Goal: Task Accomplishment & Management: Manage account settings

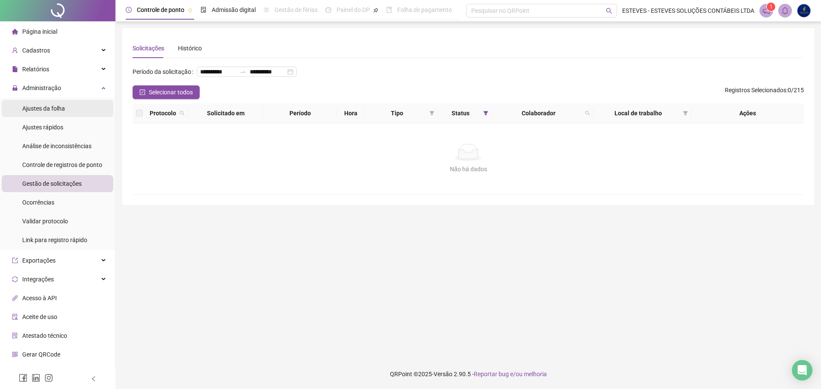
click at [67, 112] on li "Ajustes da folha" at bounding box center [58, 108] width 112 height 17
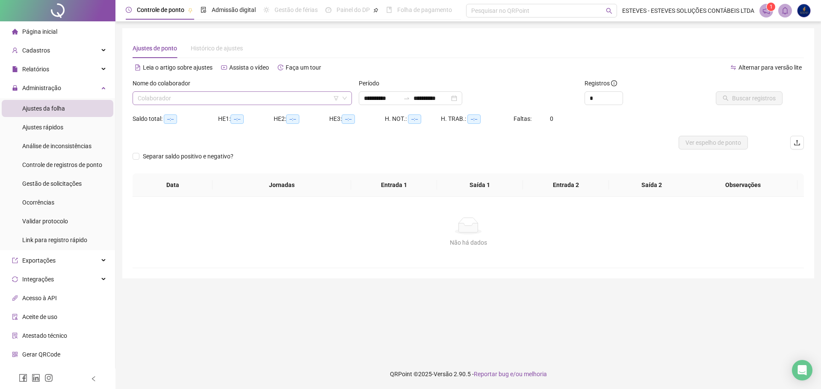
type input "**********"
click at [253, 94] on input "search" at bounding box center [238, 98] width 201 height 13
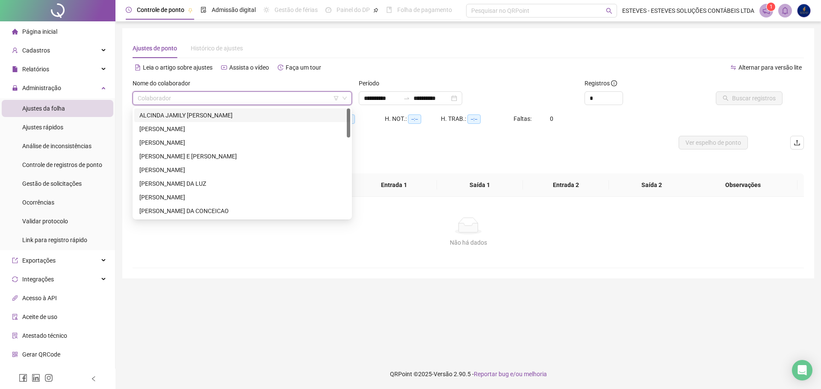
click at [336, 99] on icon "filter" at bounding box center [335, 98] width 5 height 4
click at [340, 67] on input "search" at bounding box center [336, 65] width 91 height 13
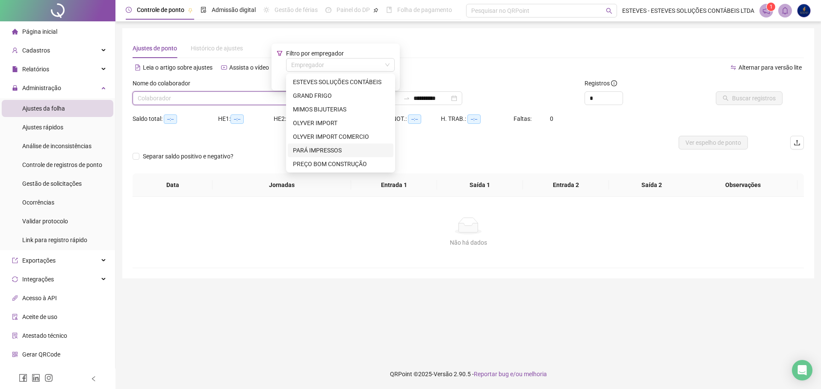
click at [333, 149] on div "PARÁ IMPRESSOS" at bounding box center [340, 150] width 95 height 9
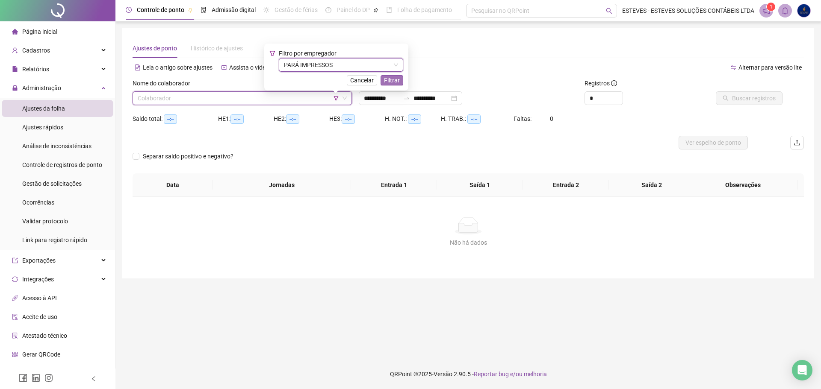
click at [398, 79] on button "Filtrar" at bounding box center [391, 80] width 23 height 10
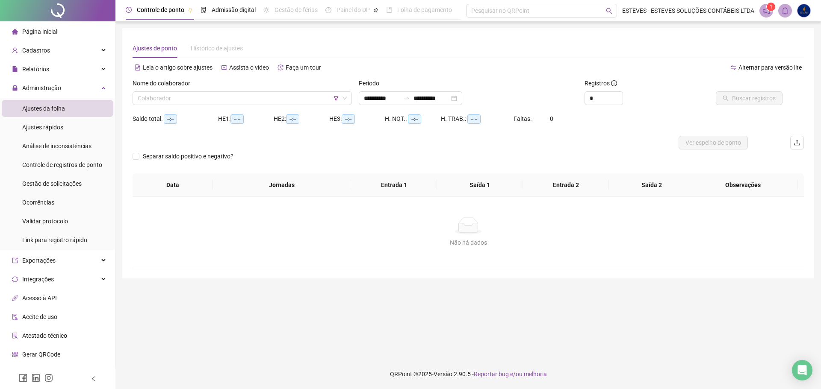
click at [225, 110] on div "Nome do colaborador Colaborador" at bounding box center [242, 95] width 226 height 33
click at [230, 100] on input "search" at bounding box center [238, 98] width 201 height 13
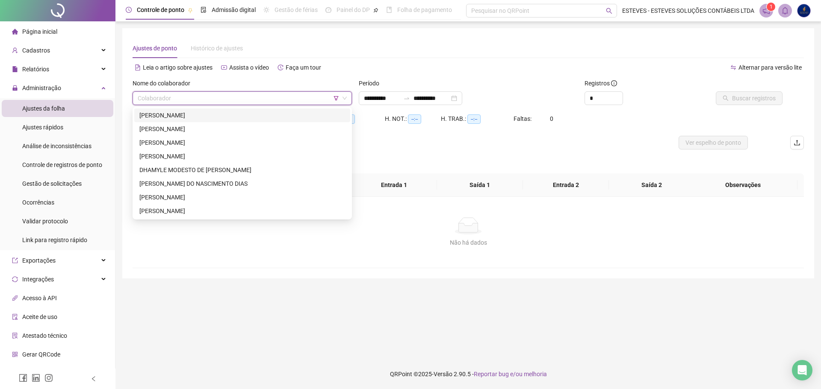
click at [228, 111] on div "[PERSON_NAME]" at bounding box center [242, 115] width 206 height 9
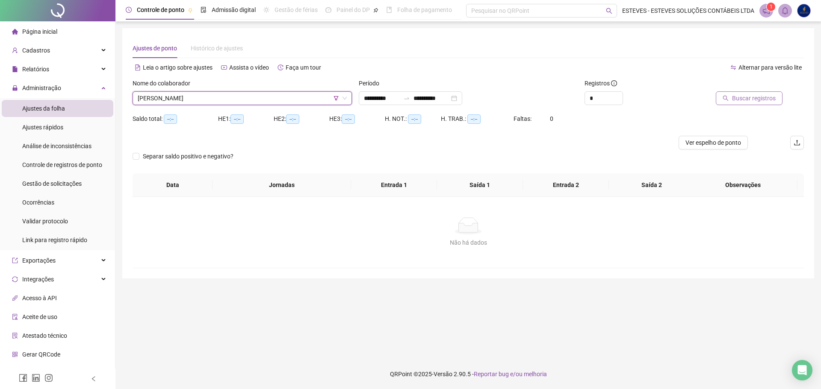
click at [735, 95] on span "Buscar registros" at bounding box center [754, 98] width 44 height 9
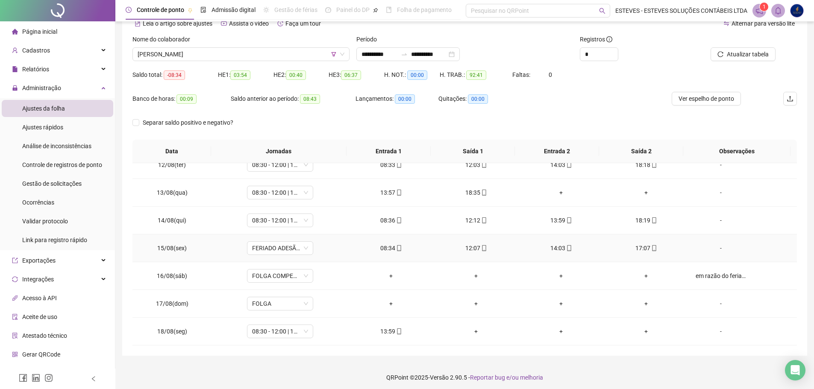
scroll to position [47, 0]
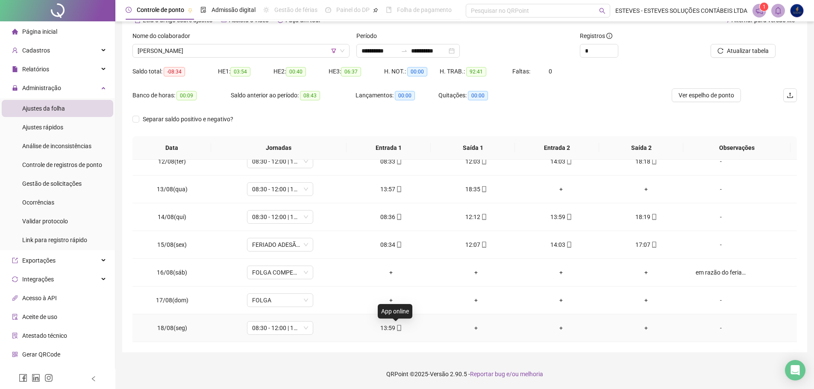
click at [396, 328] on icon "mobile" at bounding box center [399, 328] width 6 height 6
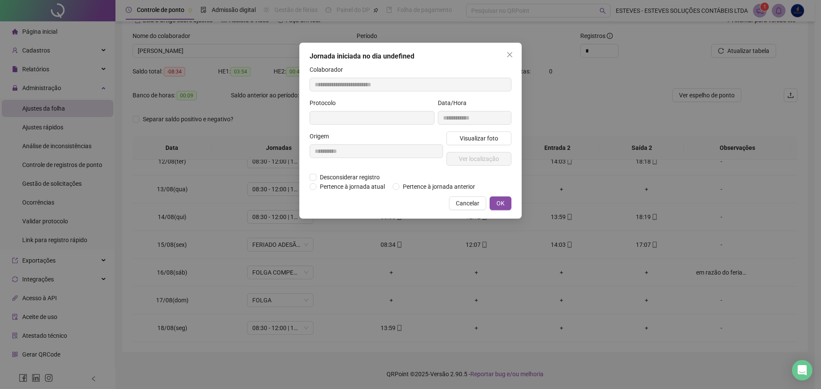
type input "**********"
click at [484, 135] on span "Visualizar foto" at bounding box center [479, 139] width 38 height 9
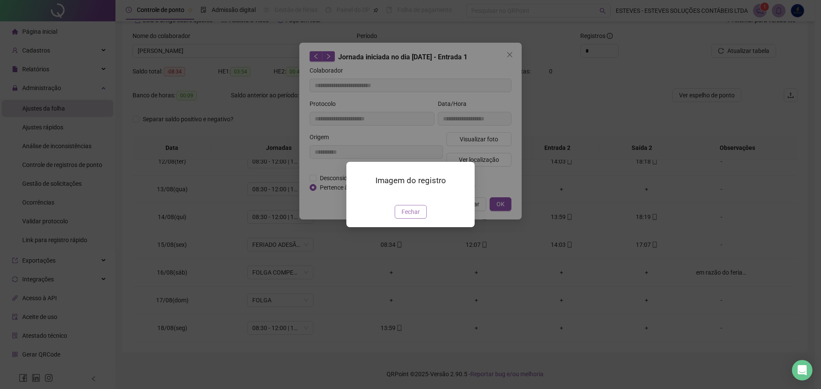
click at [415, 217] on span "Fechar" at bounding box center [410, 211] width 18 height 9
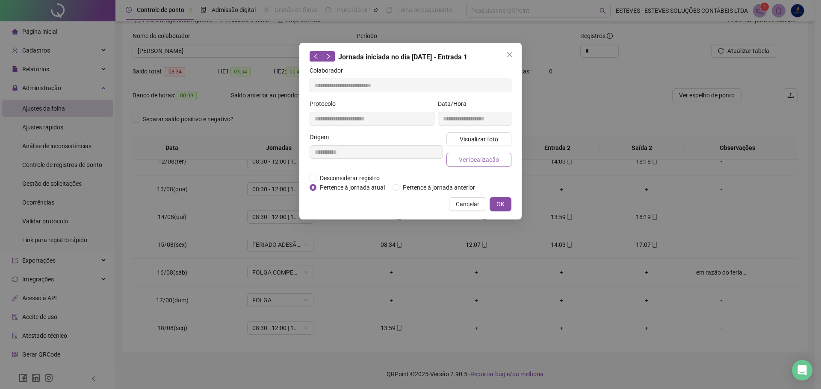
click at [480, 160] on span "Ver localização" at bounding box center [479, 159] width 40 height 9
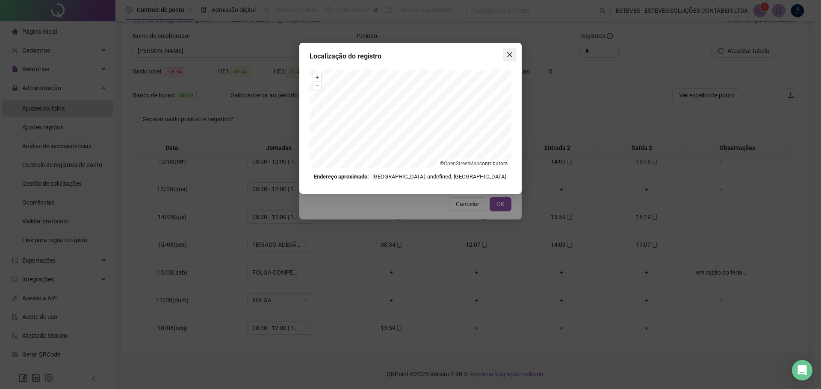
click at [505, 56] on span "Close" at bounding box center [510, 54] width 14 height 7
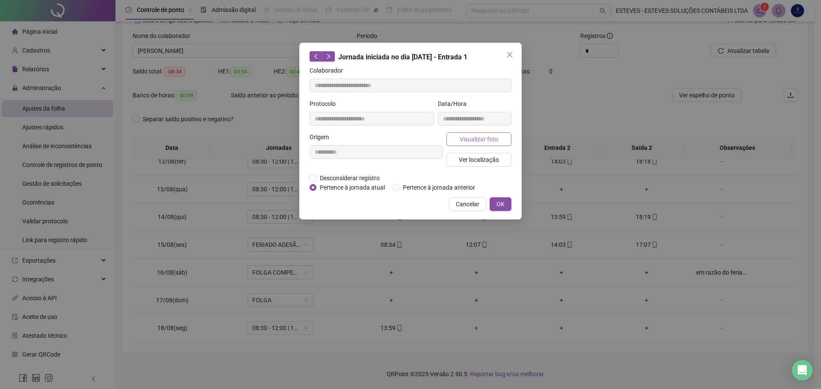
click at [498, 138] on button "Visualizar foto" at bounding box center [478, 140] width 65 height 14
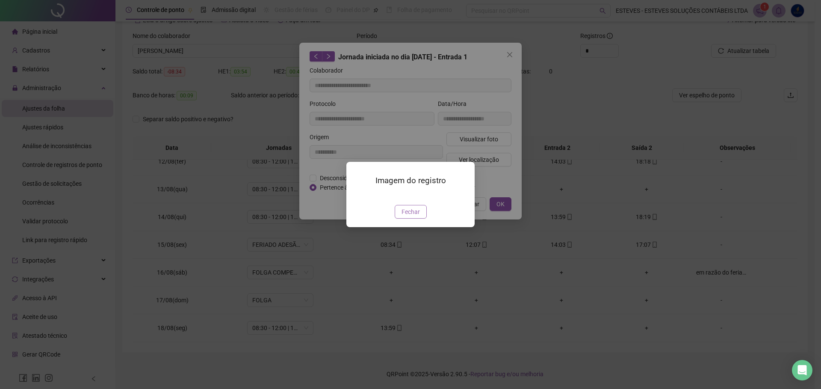
click at [412, 217] on span "Fechar" at bounding box center [410, 211] width 18 height 9
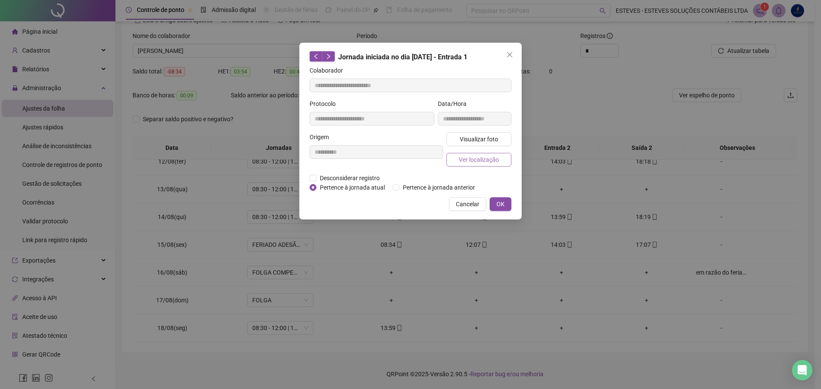
click at [484, 159] on span "Ver localização" at bounding box center [479, 159] width 40 height 9
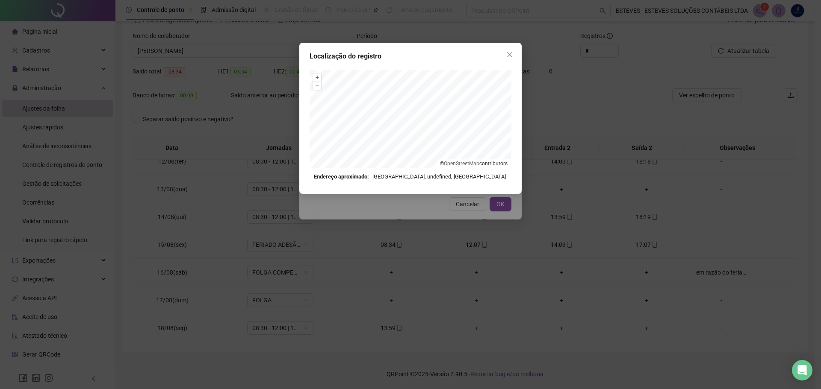
click at [452, 209] on div "Localização do registro + – ⇧ › © OpenStreetMap contributors. Endereço aproxima…" at bounding box center [410, 194] width 821 height 389
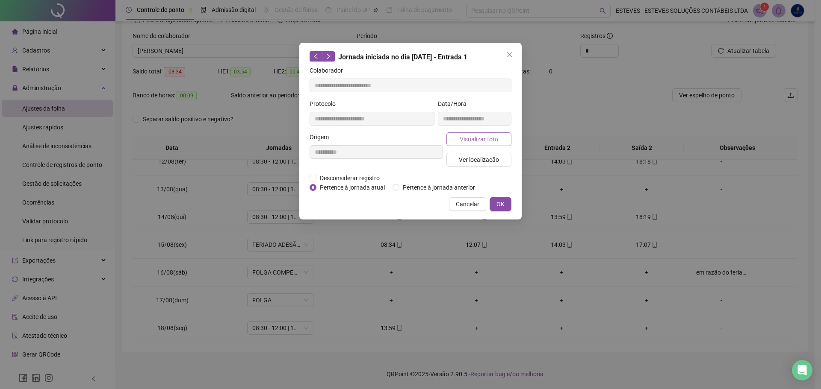
click at [486, 138] on span "Visualizar foto" at bounding box center [479, 139] width 38 height 9
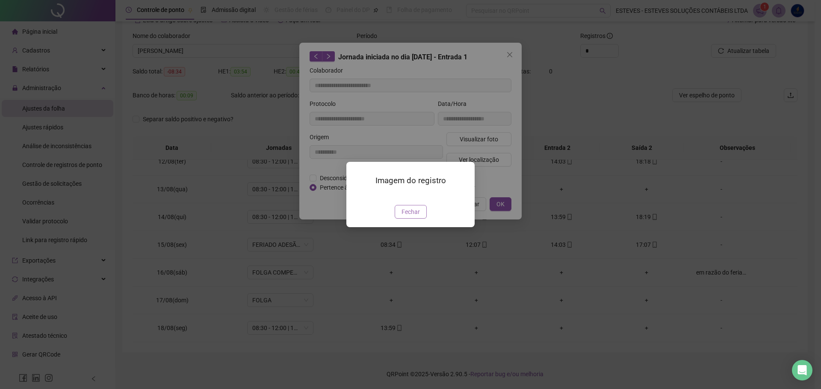
click at [417, 217] on span "Fechar" at bounding box center [410, 211] width 18 height 9
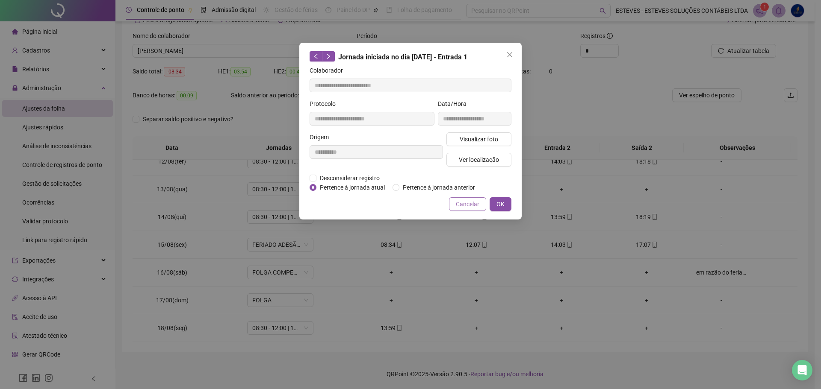
click at [467, 206] on span "Cancelar" at bounding box center [468, 204] width 24 height 9
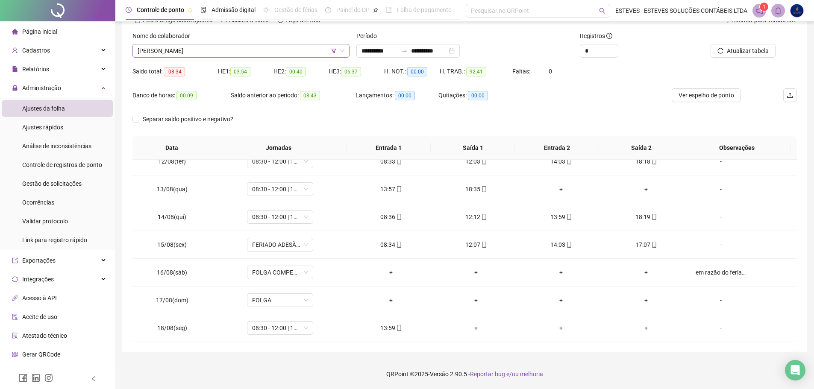
click at [259, 54] on span "[PERSON_NAME]" at bounding box center [241, 50] width 207 height 13
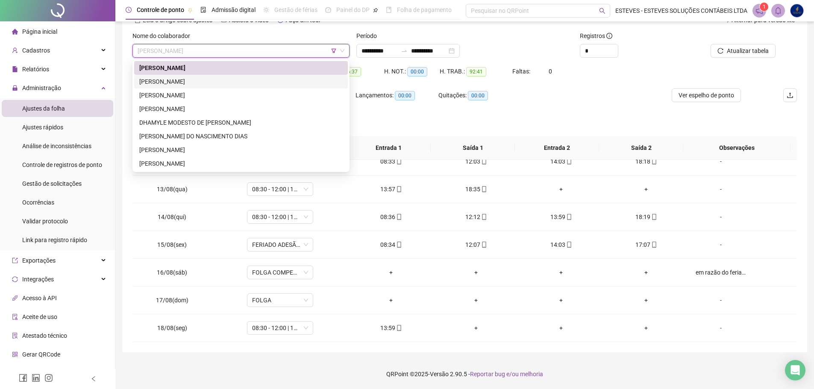
click at [245, 77] on div "[PERSON_NAME]" at bounding box center [240, 81] width 203 height 9
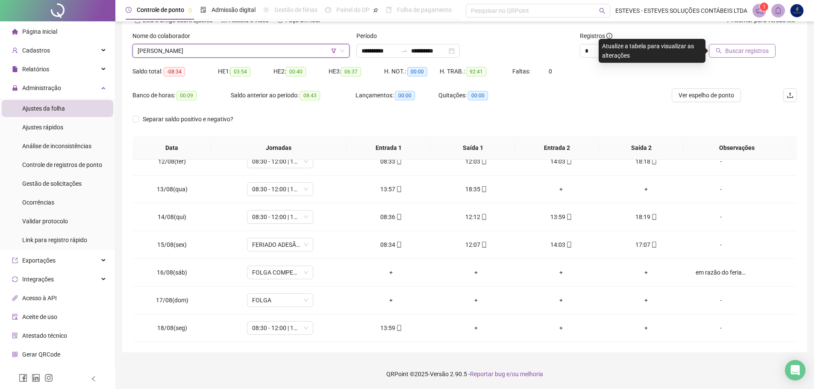
click at [739, 55] on span "Buscar registros" at bounding box center [747, 50] width 44 height 9
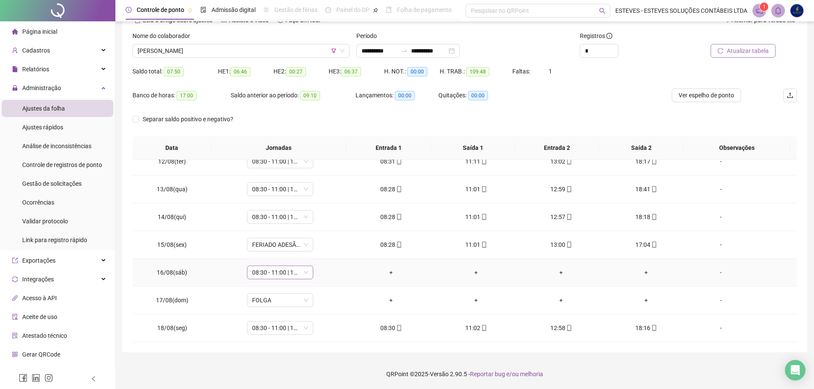
click at [290, 272] on span "08:30 - 11:00 | 13:00 - 16:30" at bounding box center [280, 272] width 56 height 13
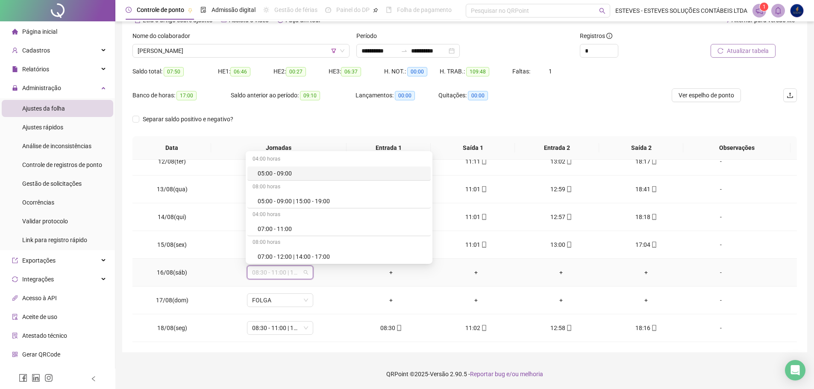
click at [290, 272] on span "08:30 - 11:00 | 13:00 - 16:30" at bounding box center [280, 272] width 56 height 13
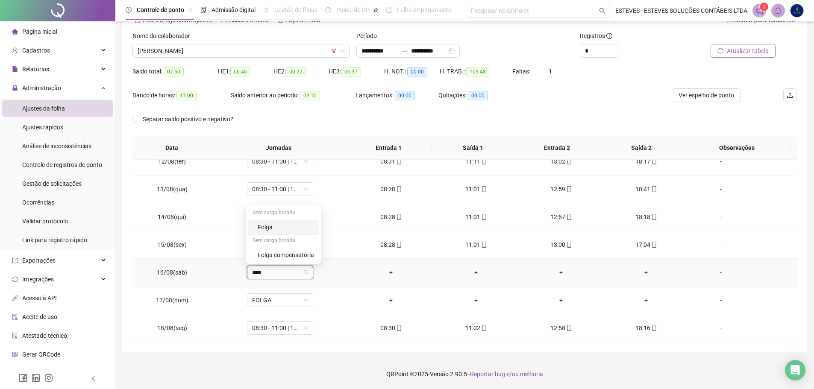
type input "*****"
click at [296, 253] on div "Folga compensatória" at bounding box center [286, 254] width 56 height 9
click at [318, 247] on span "Sim" at bounding box center [319, 250] width 10 height 9
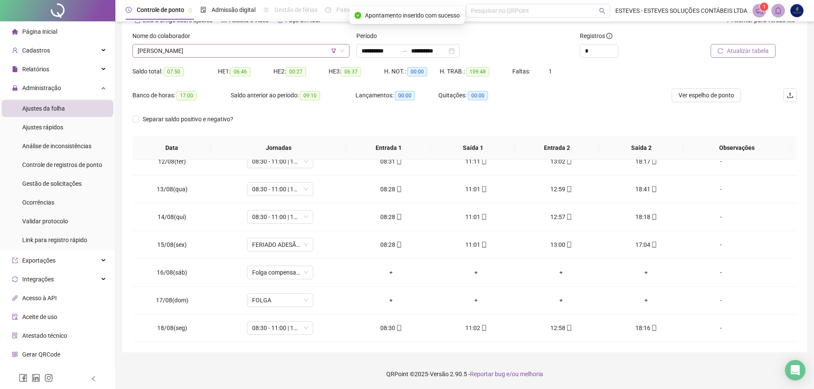
click at [294, 55] on span "[PERSON_NAME]" at bounding box center [241, 50] width 207 height 13
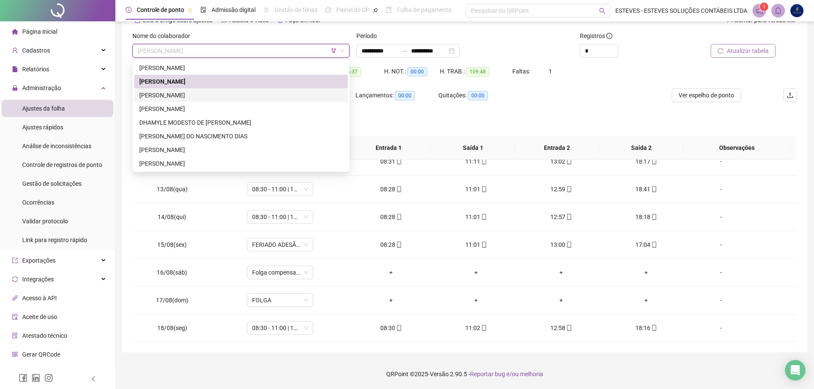
click at [276, 94] on div "[PERSON_NAME]" at bounding box center [240, 95] width 203 height 9
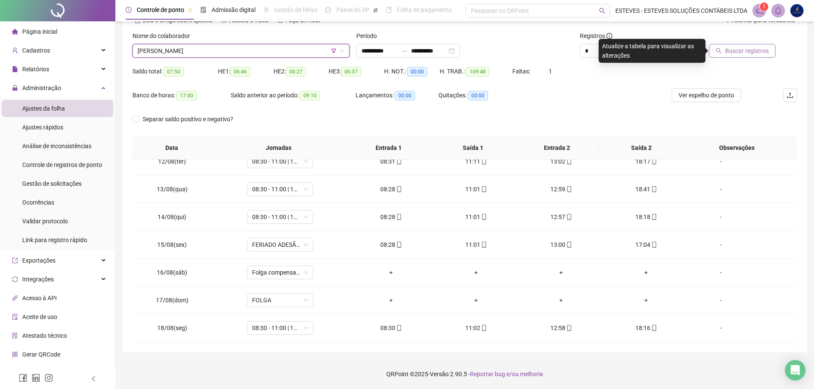
click at [747, 53] on span "Buscar registros" at bounding box center [747, 50] width 44 height 9
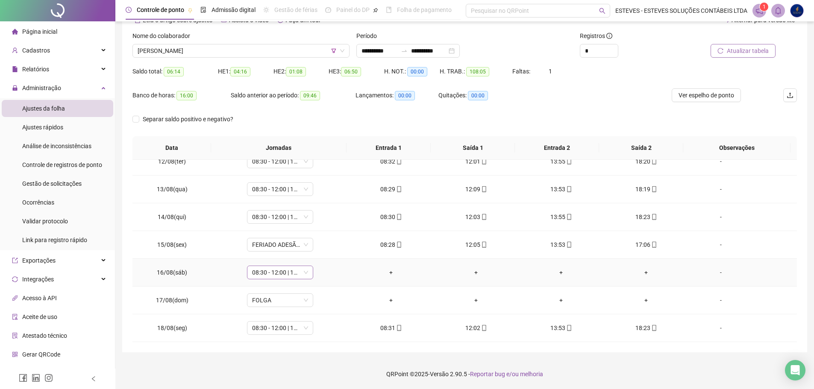
click at [277, 268] on span "08:30 - 12:00 | 14:00 - 16:30" at bounding box center [280, 272] width 56 height 13
type input "*****"
click at [293, 253] on div "Folga compensatória" at bounding box center [286, 254] width 56 height 9
click at [324, 247] on button "Sim" at bounding box center [319, 250] width 17 height 10
click at [203, 50] on span "[PERSON_NAME]" at bounding box center [241, 50] width 207 height 13
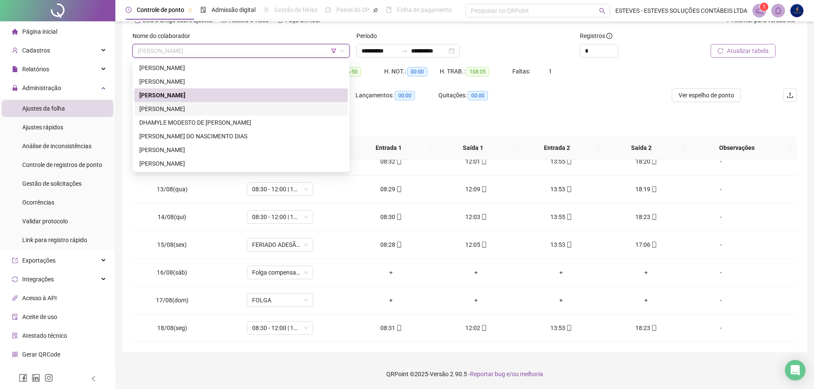
click at [203, 109] on div "[PERSON_NAME]" at bounding box center [240, 108] width 203 height 9
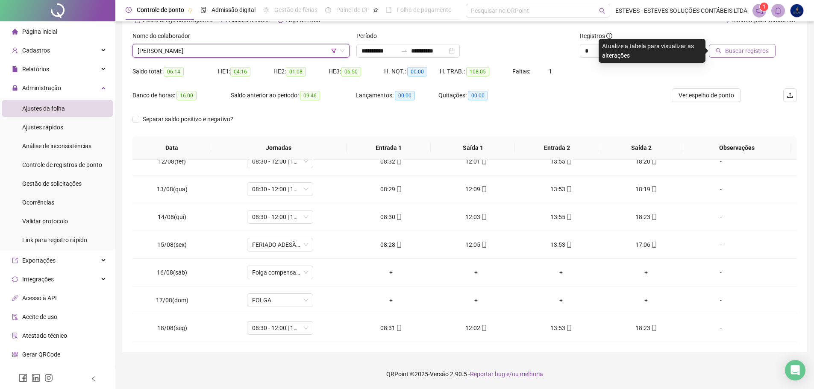
click at [748, 49] on span "Buscar registros" at bounding box center [747, 50] width 44 height 9
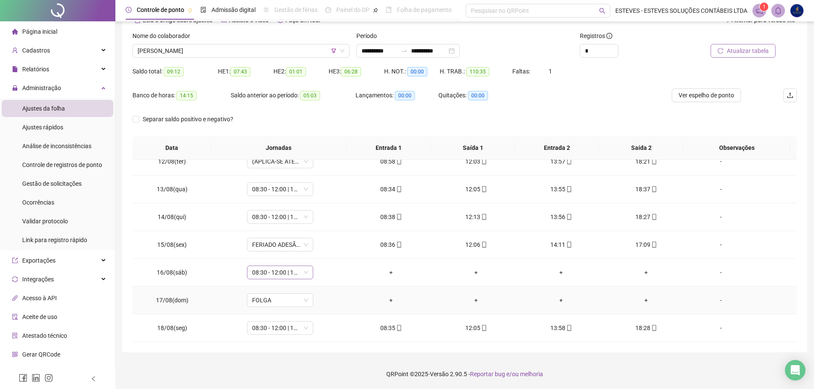
click at [298, 275] on span "08:30 - 12:00 | 14:00 - 16:30" at bounding box center [280, 272] width 56 height 13
type input "*****"
click at [290, 257] on div "Folga compensatória" at bounding box center [286, 254] width 56 height 9
click at [319, 248] on span "Sim" at bounding box center [319, 250] width 10 height 9
click at [259, 47] on span "[PERSON_NAME]" at bounding box center [241, 50] width 207 height 13
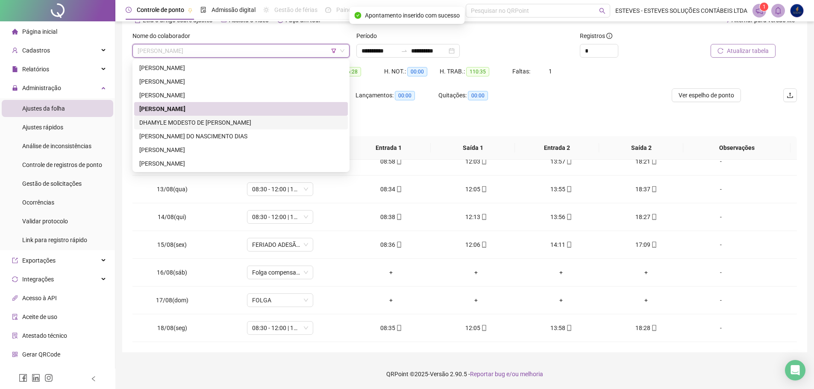
click at [237, 120] on div "DHAMYLE MODESTO DE [PERSON_NAME]" at bounding box center [240, 122] width 203 height 9
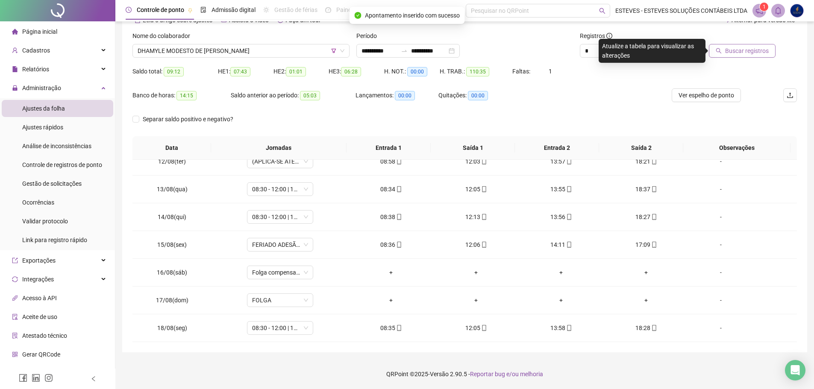
click at [733, 53] on span "Buscar registros" at bounding box center [747, 50] width 44 height 9
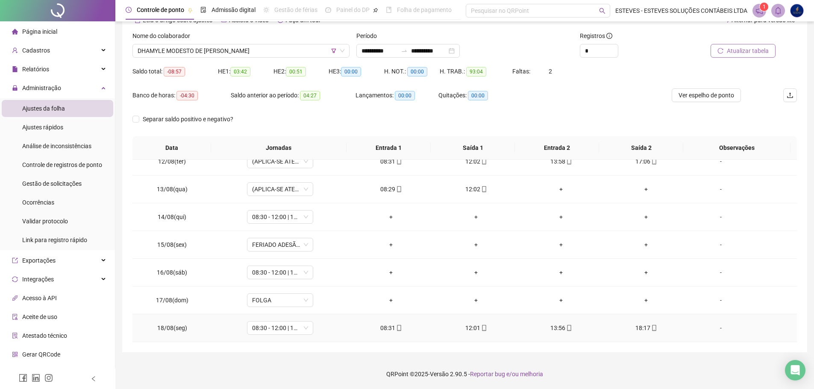
click at [472, 327] on div "12:01" at bounding box center [476, 328] width 71 height 9
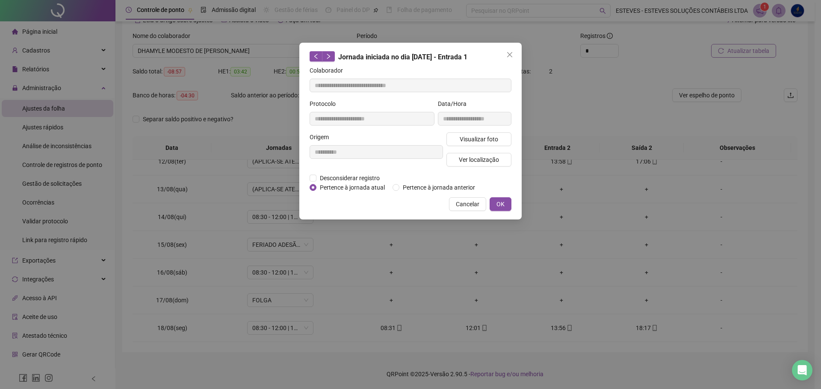
type input "**********"
click at [488, 137] on span "Visualizar foto" at bounding box center [479, 139] width 38 height 9
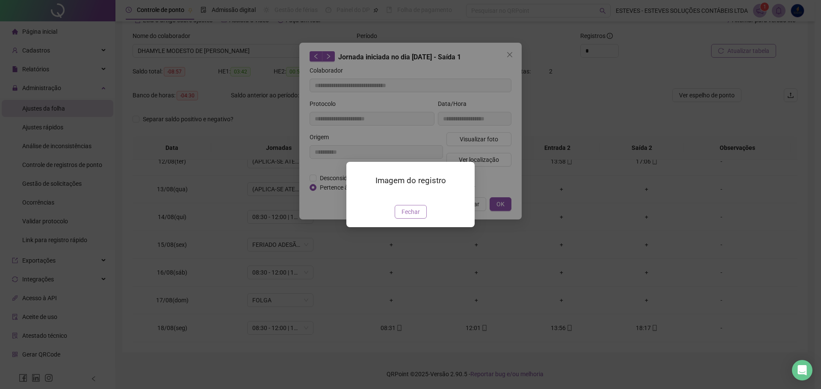
click at [413, 217] on span "Fechar" at bounding box center [410, 211] width 18 height 9
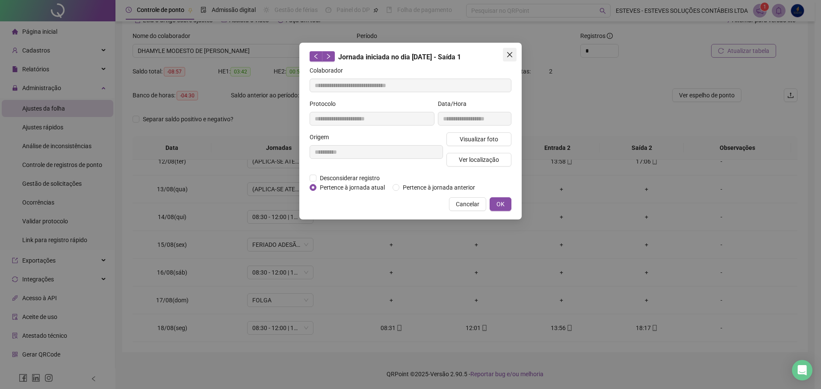
click at [512, 51] on button "Close" at bounding box center [510, 55] width 14 height 14
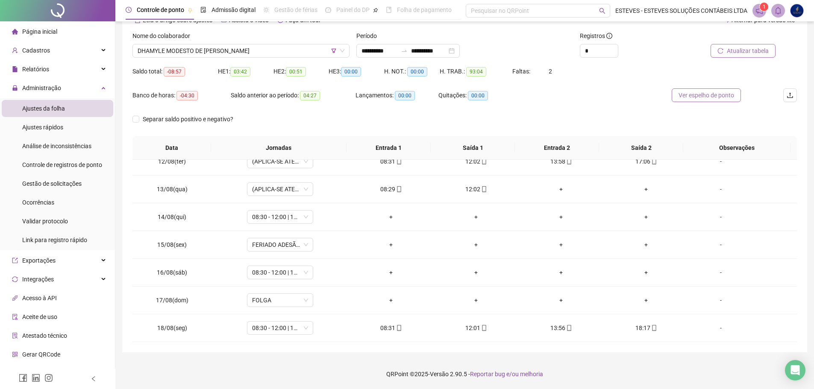
click at [696, 97] on span "Ver espelho de ponto" at bounding box center [707, 95] width 56 height 9
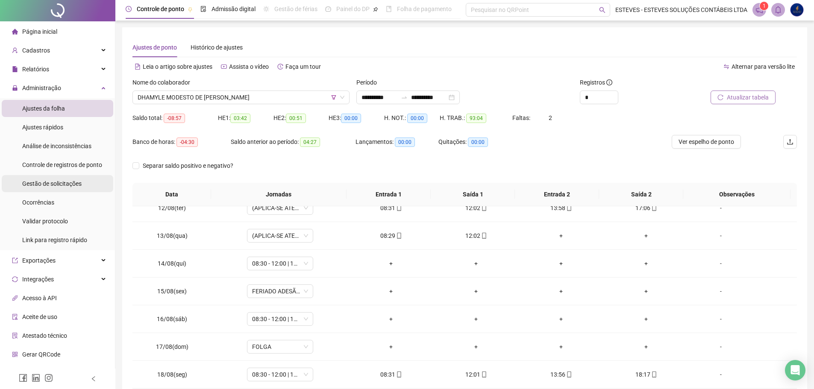
scroll to position [0, 0]
click at [50, 181] on span "Gestão de solicitações" at bounding box center [51, 183] width 59 height 7
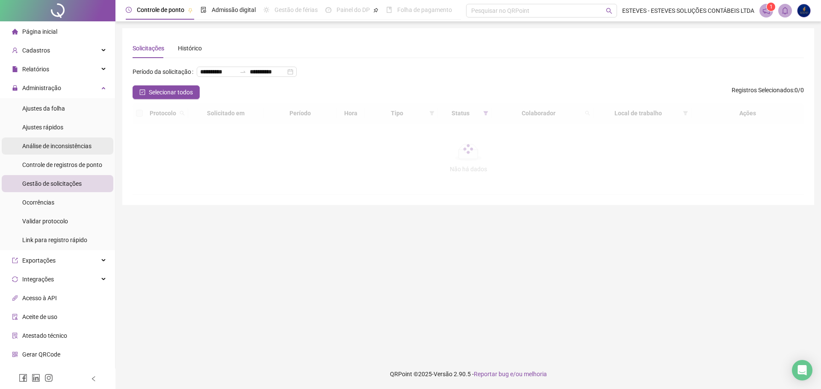
click at [67, 147] on span "Análise de inconsistências" at bounding box center [56, 146] width 69 height 7
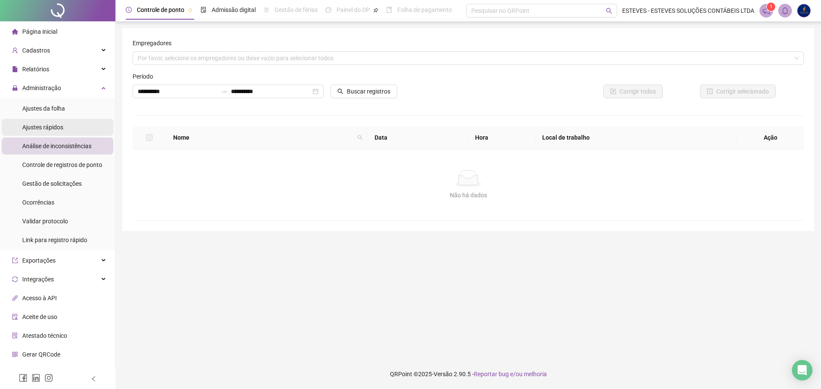
click at [69, 122] on li "Ajustes rápidos" at bounding box center [58, 127] width 112 height 17
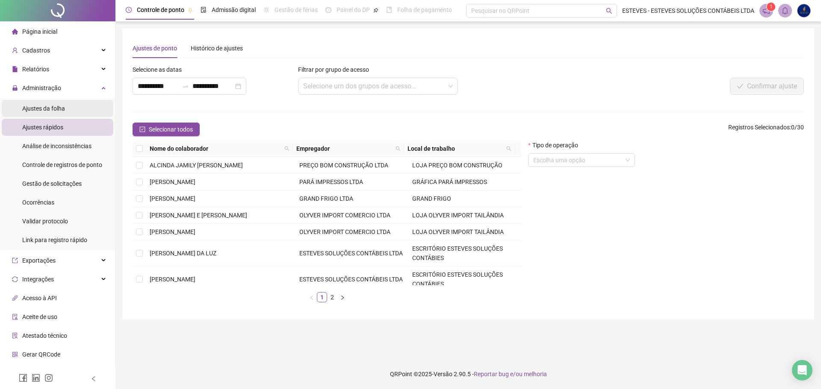
click at [68, 109] on li "Ajustes da folha" at bounding box center [58, 108] width 112 height 17
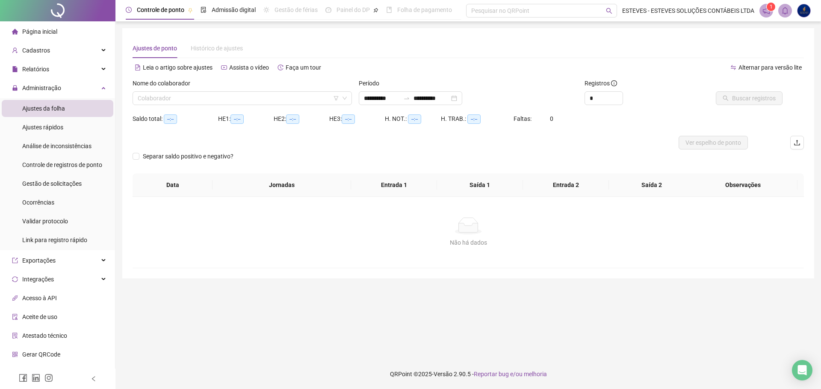
type input "**********"
click at [61, 126] on span "Ajustes rápidos" at bounding box center [42, 127] width 41 height 7
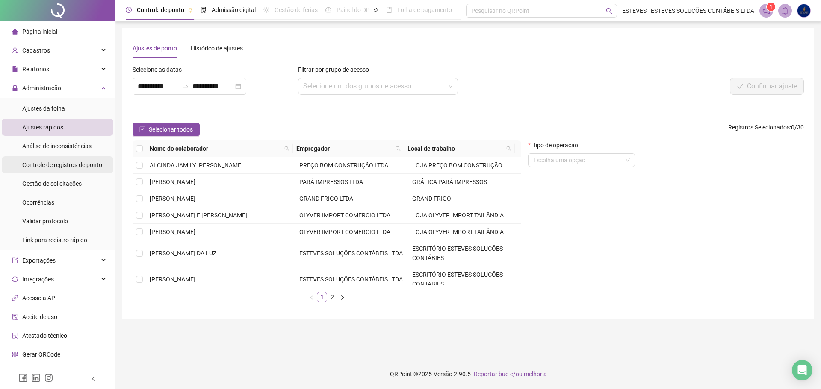
click at [68, 168] on span "Controle de registros de ponto" at bounding box center [62, 165] width 80 height 7
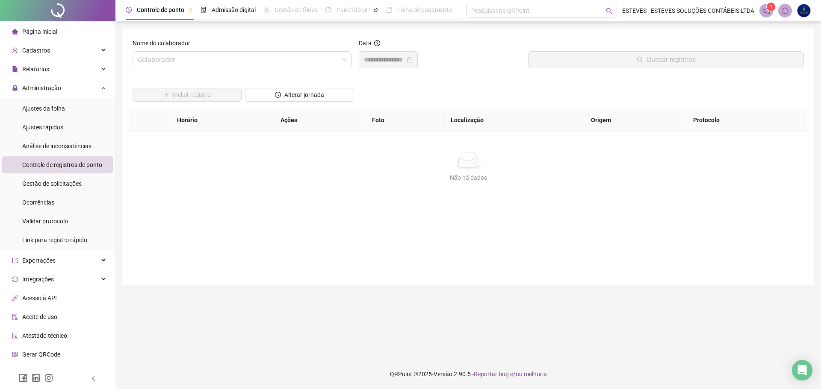
click at [223, 68] on div "Nome do colaborador Colaborador" at bounding box center [242, 56] width 226 height 37
click at [222, 60] on input "search" at bounding box center [238, 60] width 201 height 16
click at [47, 188] on div "Gestão de solicitações" at bounding box center [51, 183] width 59 height 17
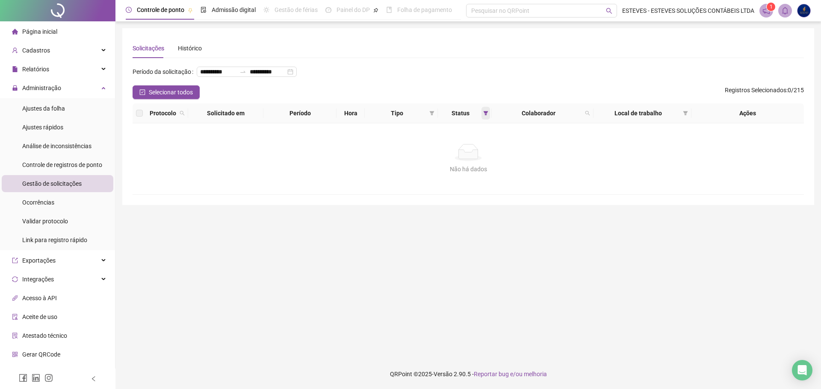
click at [484, 120] on span at bounding box center [485, 113] width 9 height 13
click at [468, 156] on span "Pendente" at bounding box center [464, 157] width 29 height 9
click at [468, 168] on span "Aceita" at bounding box center [460, 172] width 21 height 9
click at [477, 189] on span "OK" at bounding box center [478, 189] width 8 height 9
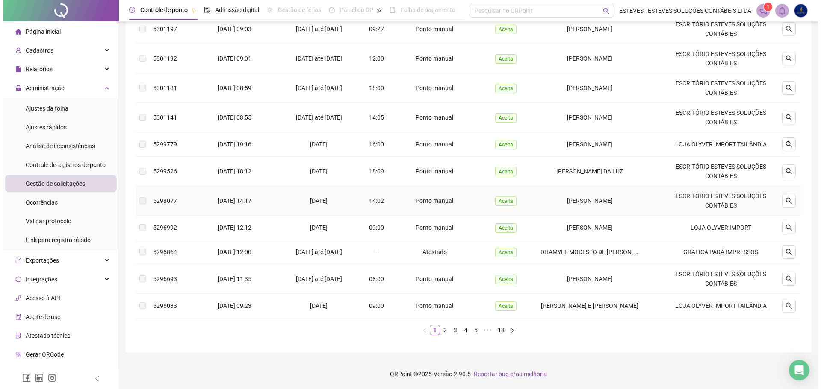
scroll to position [152, 0]
click at [789, 247] on button "button" at bounding box center [785, 252] width 14 height 14
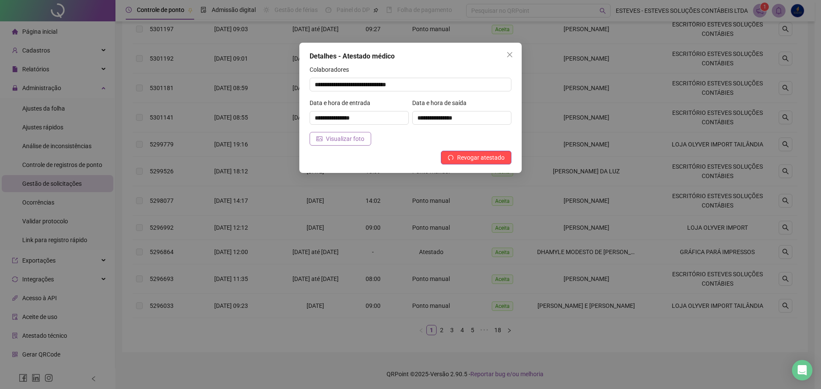
click at [364, 135] on button "Visualizar foto" at bounding box center [340, 139] width 62 height 14
click at [479, 113] on input "**********" at bounding box center [461, 118] width 99 height 14
click at [471, 121] on input "**********" at bounding box center [461, 118] width 99 height 14
click at [505, 52] on span "Close" at bounding box center [510, 54] width 14 height 7
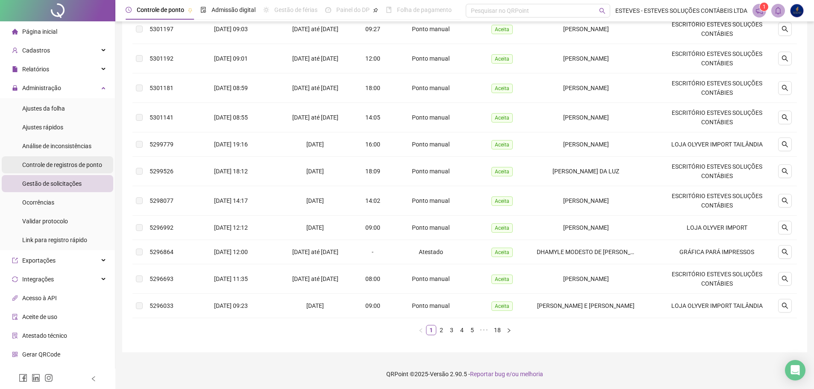
scroll to position [67, 0]
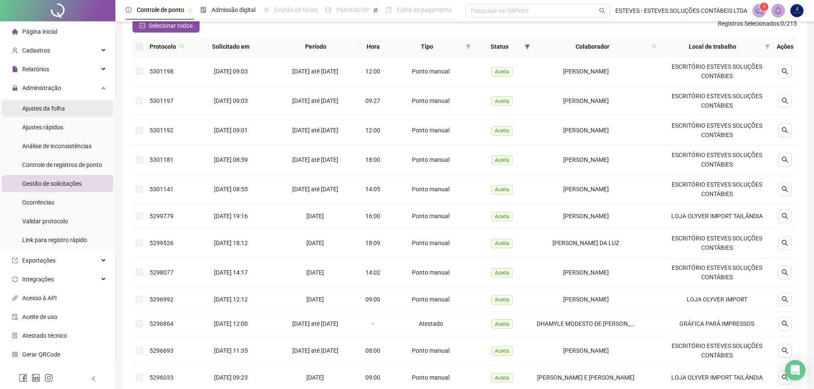
click at [57, 105] on span "Ajustes da folha" at bounding box center [43, 108] width 43 height 7
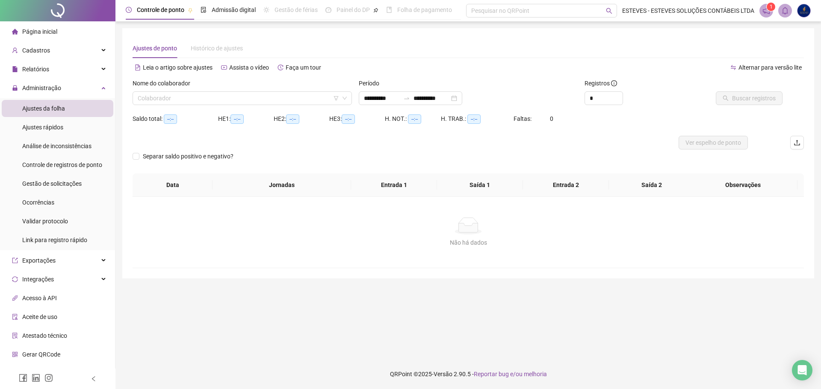
type input "**********"
click at [249, 92] on input "search" at bounding box center [238, 98] width 201 height 13
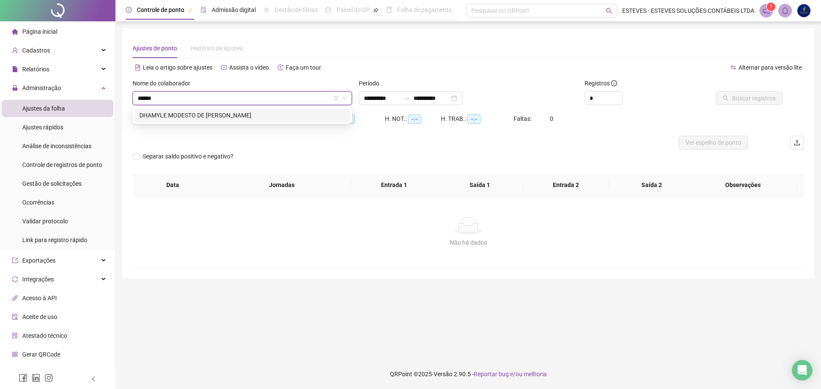
type input "*******"
click at [237, 111] on div "DHAMYLE MODESTO DE [PERSON_NAME]" at bounding box center [242, 115] width 206 height 9
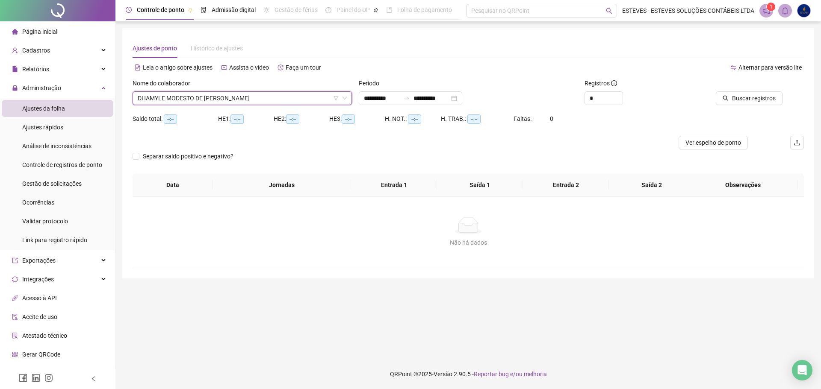
click at [738, 105] on div "Buscar registros" at bounding box center [750, 95] width 113 height 33
click at [741, 97] on span "Buscar registros" at bounding box center [754, 98] width 44 height 9
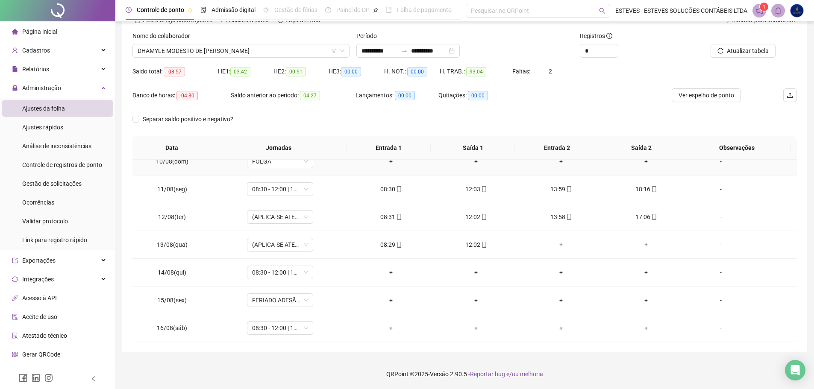
scroll to position [275, 0]
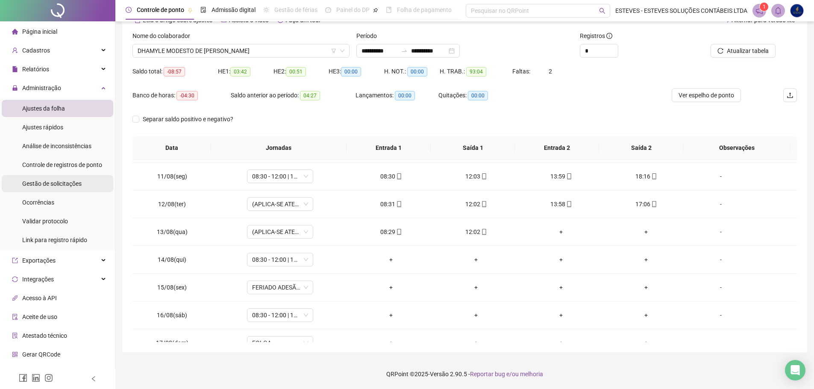
click at [62, 182] on span "Gestão de solicitações" at bounding box center [51, 183] width 59 height 7
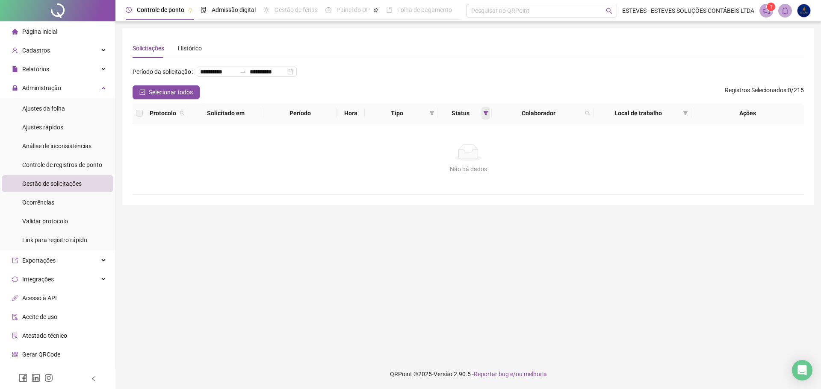
click at [486, 115] on icon "filter" at bounding box center [485, 113] width 5 height 4
click at [454, 173] on span "Aceita" at bounding box center [460, 172] width 21 height 9
click at [462, 157] on span "Pendente" at bounding box center [464, 157] width 29 height 9
click at [482, 191] on span "OK" at bounding box center [478, 189] width 8 height 9
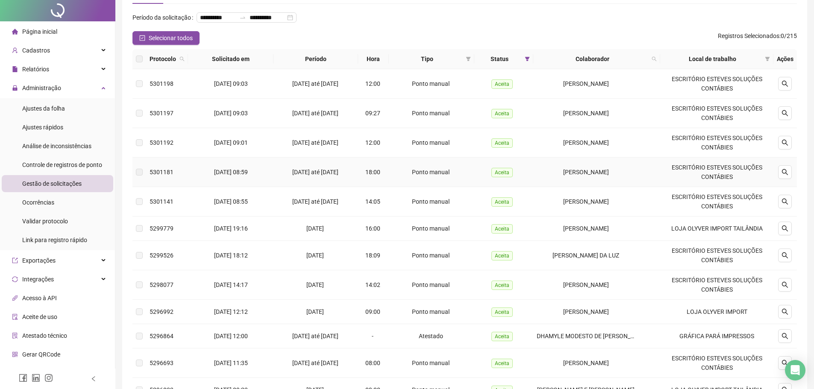
scroll to position [128, 0]
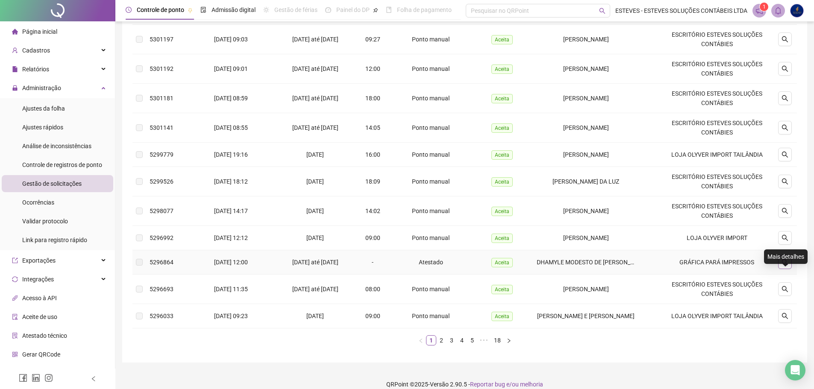
click at [779, 269] on button "button" at bounding box center [785, 263] width 14 height 14
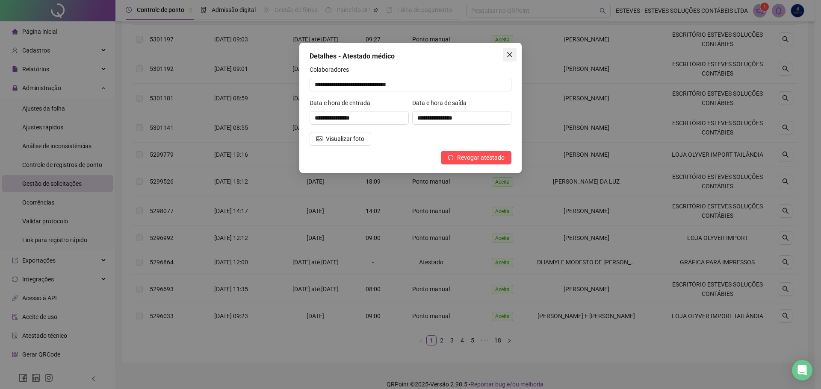
click at [514, 57] on span "Close" at bounding box center [510, 54] width 14 height 7
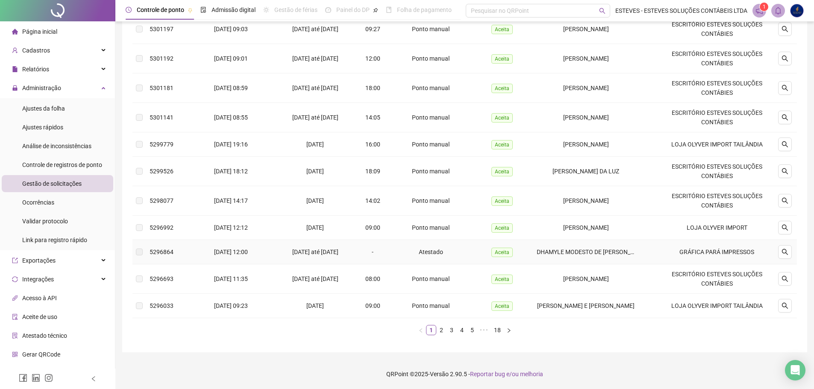
scroll to position [0, 0]
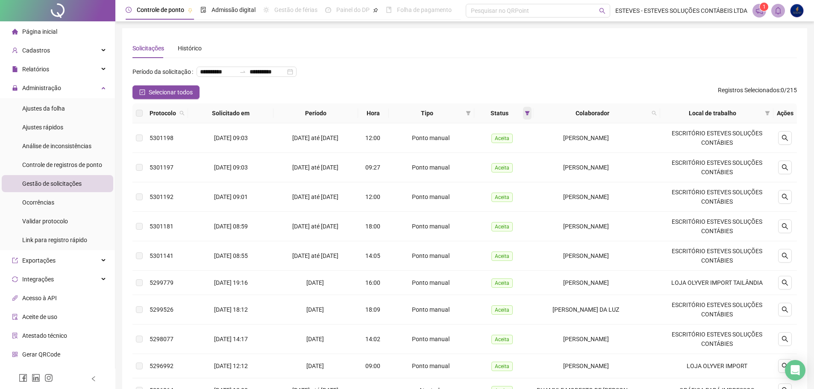
click at [530, 116] on icon "filter" at bounding box center [527, 113] width 5 height 5
click at [471, 120] on span at bounding box center [468, 113] width 9 height 13
click at [449, 152] on li "Atestado" at bounding box center [444, 157] width 58 height 14
click at [465, 191] on span "OK" at bounding box center [464, 187] width 8 height 9
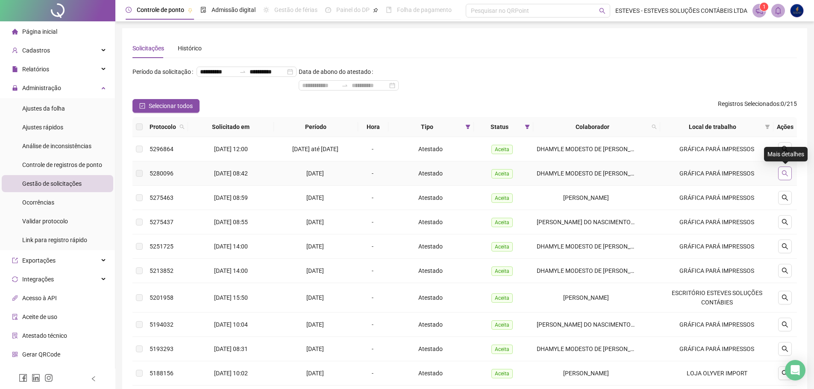
click at [788, 171] on icon "search" at bounding box center [785, 173] width 7 height 7
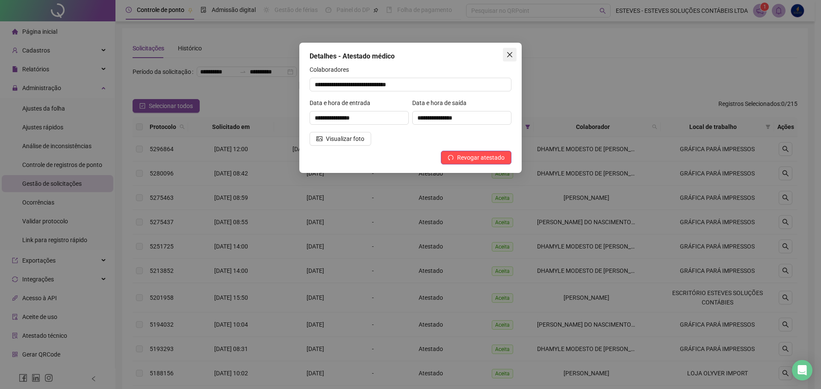
click at [506, 55] on icon "close" at bounding box center [509, 54] width 7 height 7
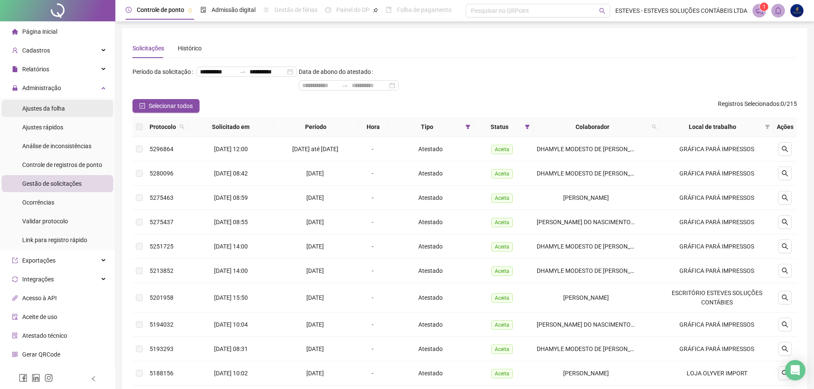
click at [59, 106] on span "Ajustes da folha" at bounding box center [43, 108] width 43 height 7
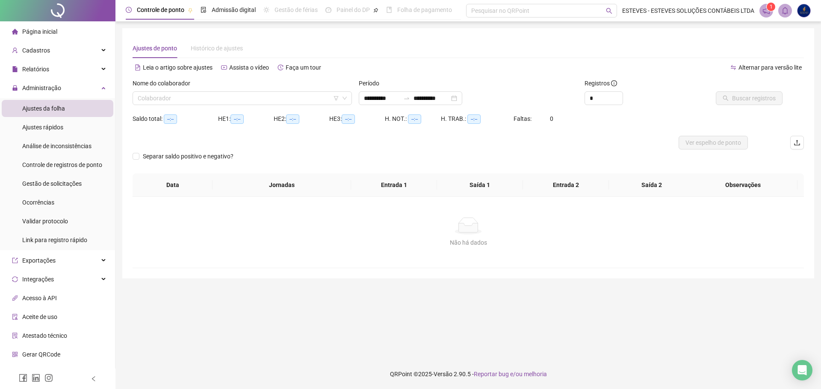
type input "**********"
click at [209, 97] on input "search" at bounding box center [238, 98] width 201 height 13
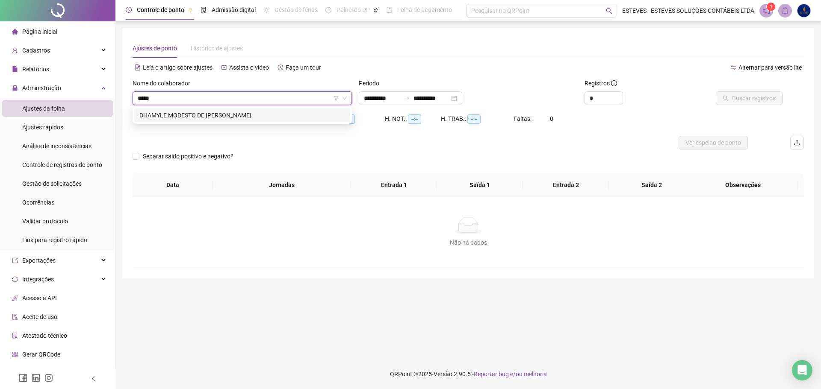
type input "******"
click at [235, 113] on div "DHAMYLE MODESTO DE [PERSON_NAME]" at bounding box center [242, 115] width 206 height 9
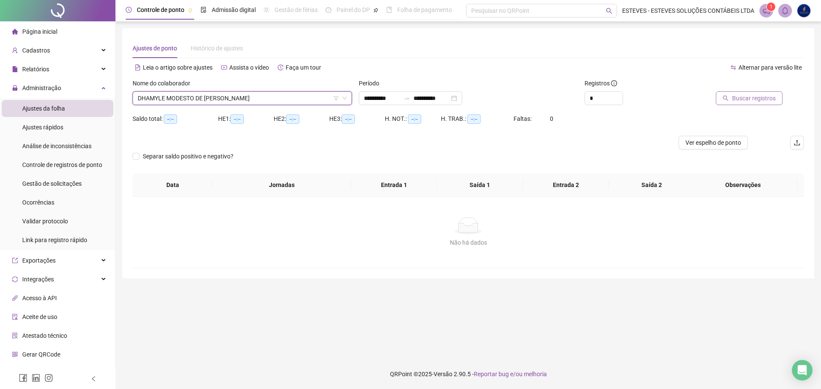
click at [768, 104] on button "Buscar registros" at bounding box center [749, 98] width 67 height 14
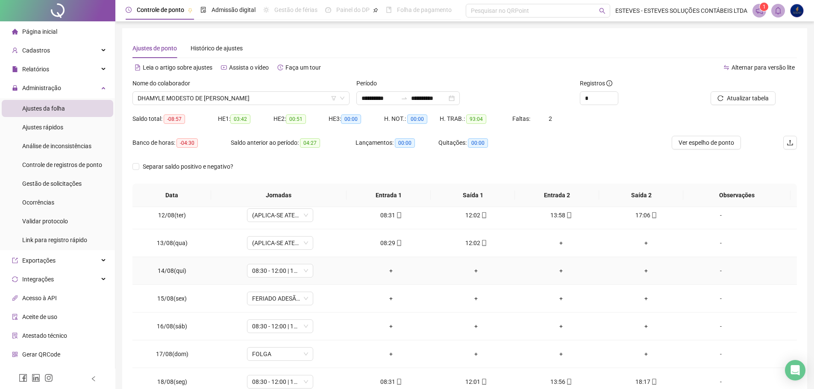
scroll to position [318, 0]
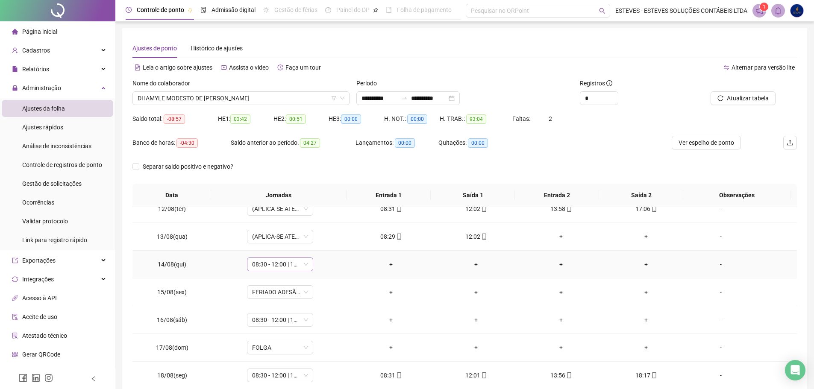
click at [295, 263] on span "08:30 - 12:00 | 14:00 - 18:00" at bounding box center [280, 264] width 56 height 13
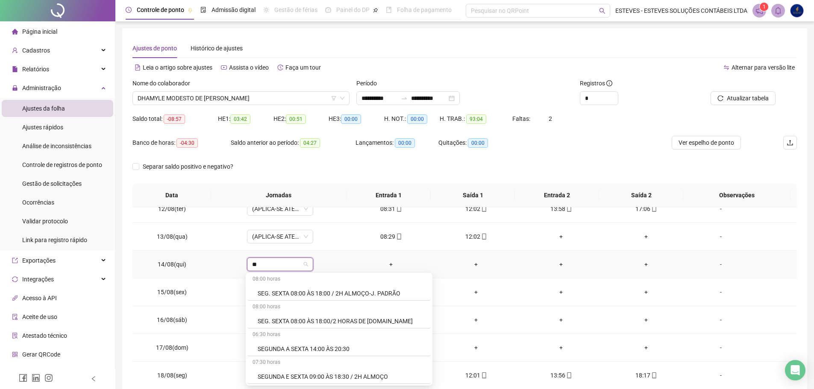
scroll to position [0, 0]
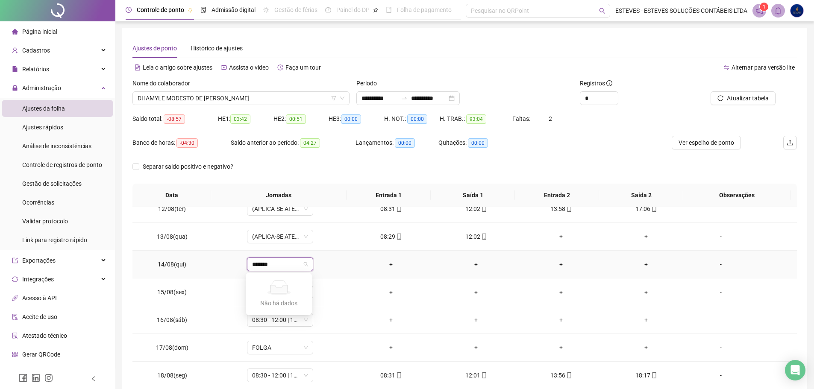
type input "********"
click at [278, 269] on span "08:30 - 12:00 | 14:00 - 18:00" at bounding box center [280, 264] width 56 height 13
type input "*****"
click at [271, 292] on div "Licença" at bounding box center [281, 295] width 47 height 9
click at [322, 242] on span "Sim" at bounding box center [319, 242] width 10 height 9
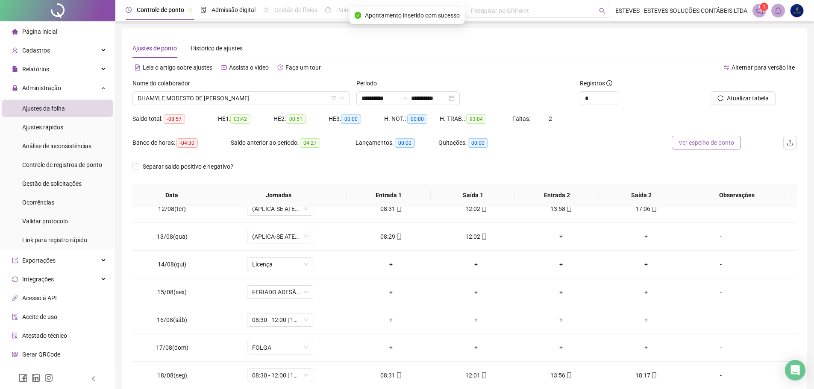
click at [716, 138] on span "Ver espelho de ponto" at bounding box center [707, 142] width 56 height 9
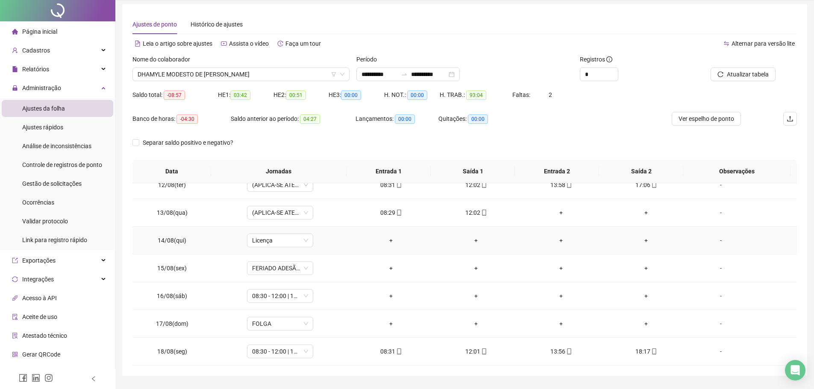
scroll to position [47, 0]
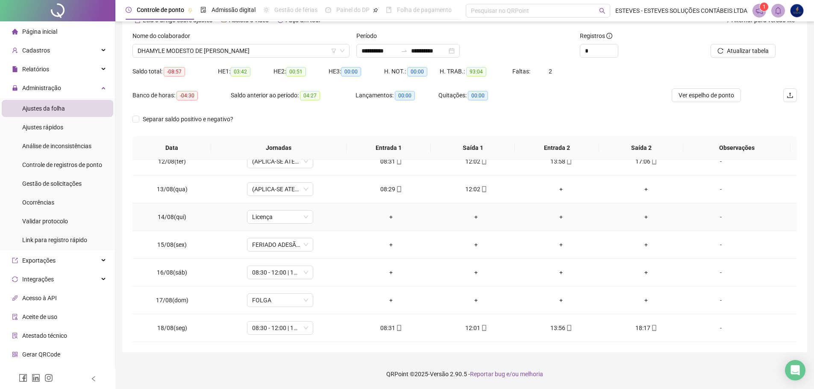
click at [716, 214] on div "-" at bounding box center [721, 216] width 50 height 9
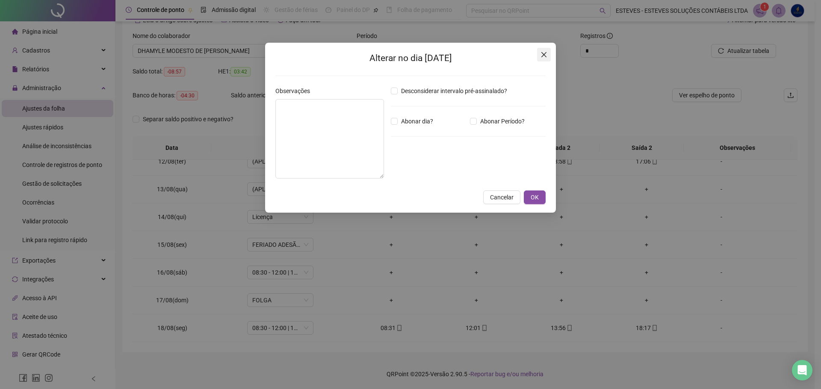
click at [545, 53] on icon "close" at bounding box center [543, 54] width 5 height 5
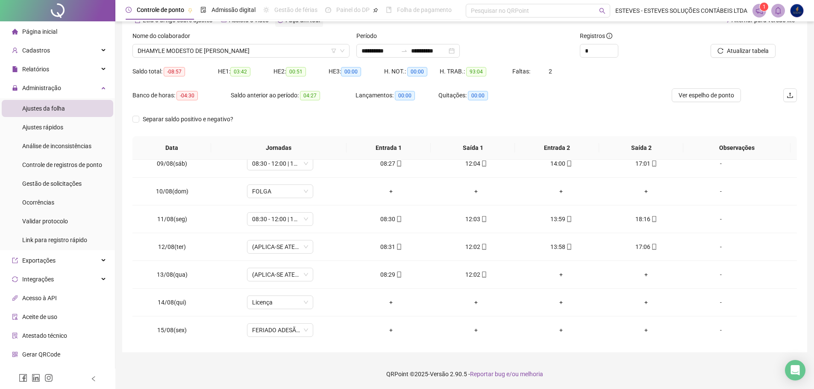
scroll to position [0, 0]
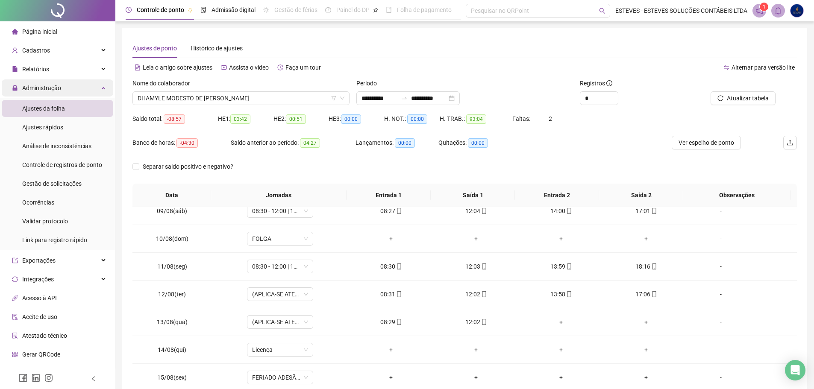
click at [52, 85] on span "Administração" at bounding box center [41, 88] width 39 height 7
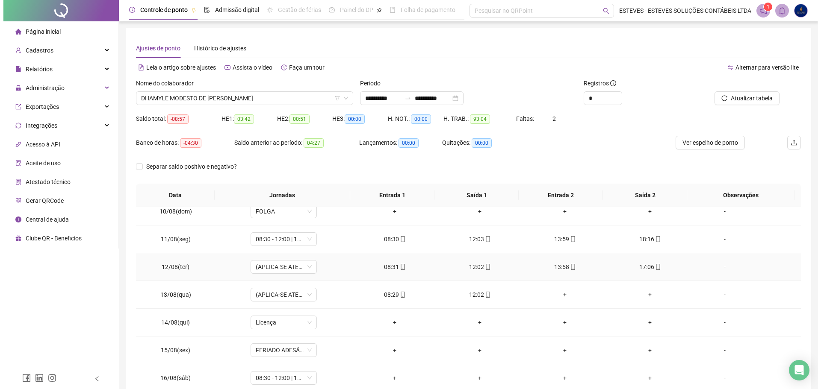
scroll to position [275, 0]
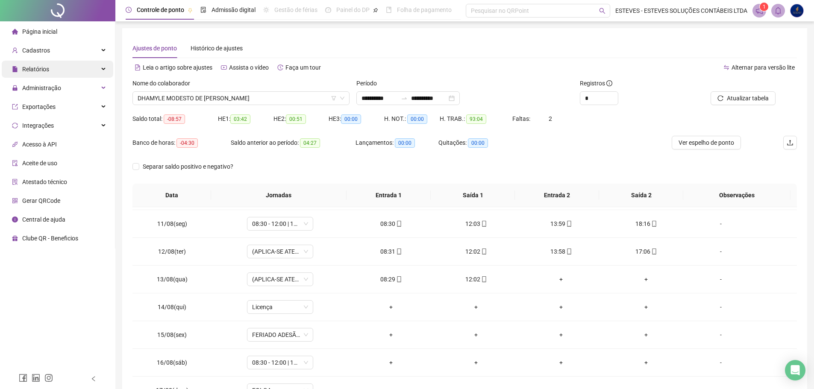
click at [72, 67] on div "Relatórios" at bounding box center [58, 69] width 112 height 17
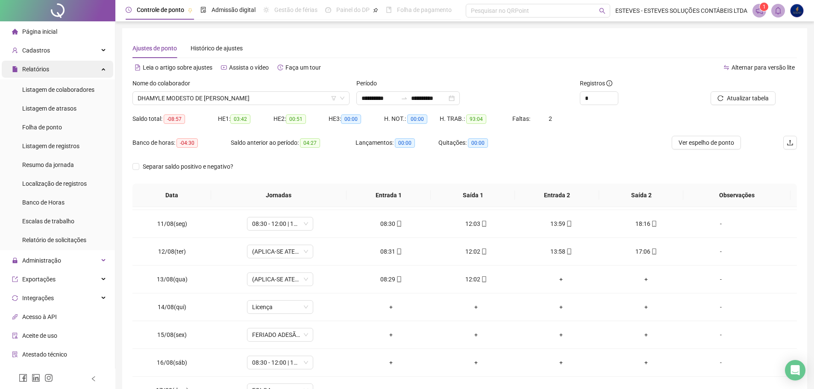
click at [58, 71] on div "Relatórios" at bounding box center [58, 69] width 112 height 17
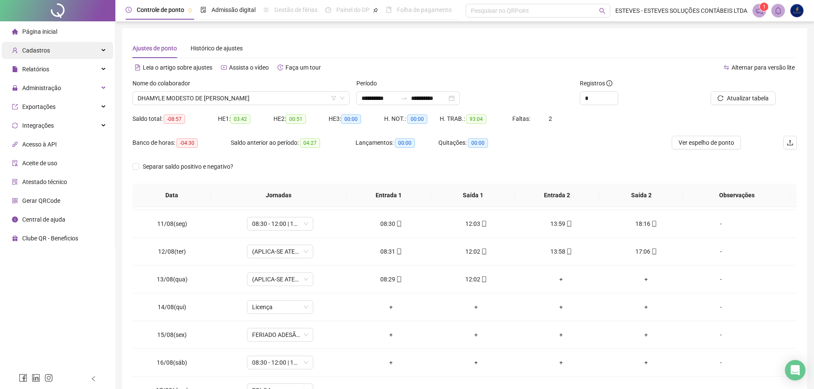
click at [69, 46] on div "Cadastros" at bounding box center [58, 50] width 112 height 17
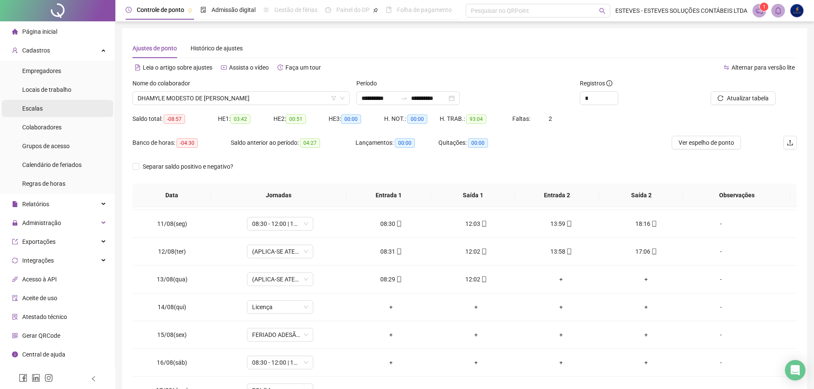
click at [36, 105] on span "Escalas" at bounding box center [32, 108] width 21 height 7
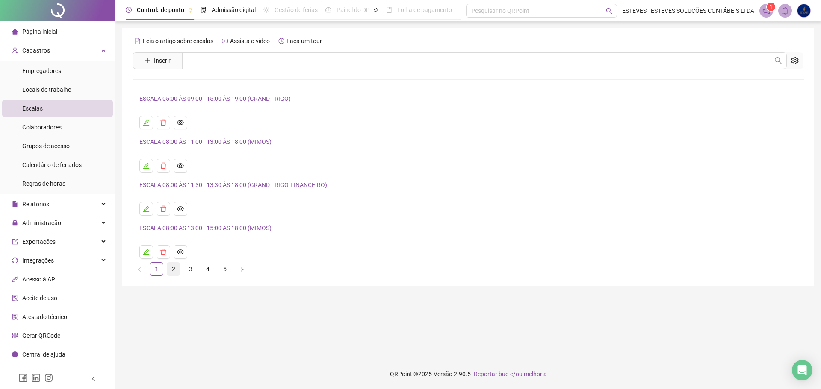
click at [173, 272] on link "2" at bounding box center [173, 269] width 13 height 13
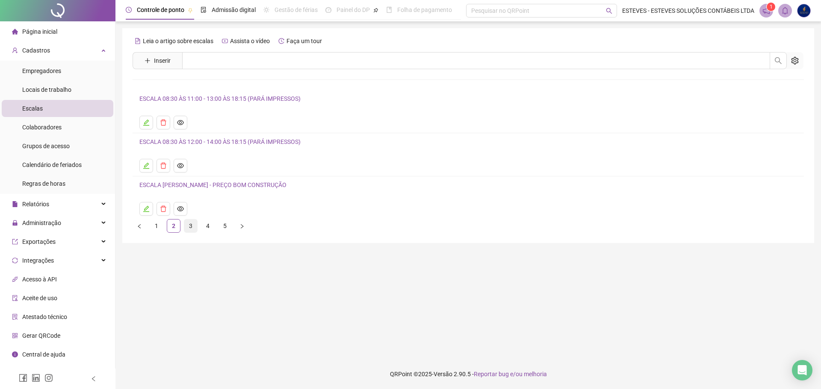
click at [191, 225] on link "3" at bounding box center [190, 226] width 13 height 13
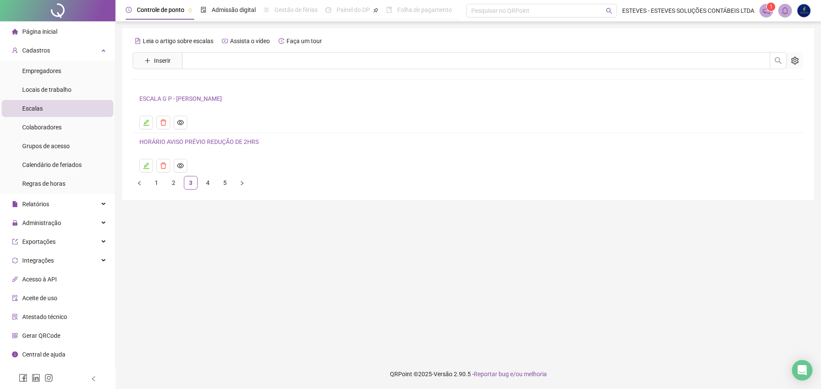
click at [200, 97] on link "ESCALA G P - [PERSON_NAME]" at bounding box center [180, 98] width 82 height 7
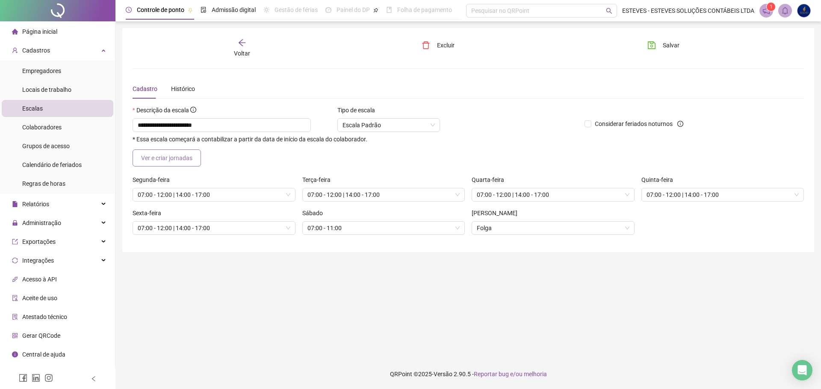
click at [178, 159] on span "Ver e criar jornadas" at bounding box center [166, 157] width 51 height 9
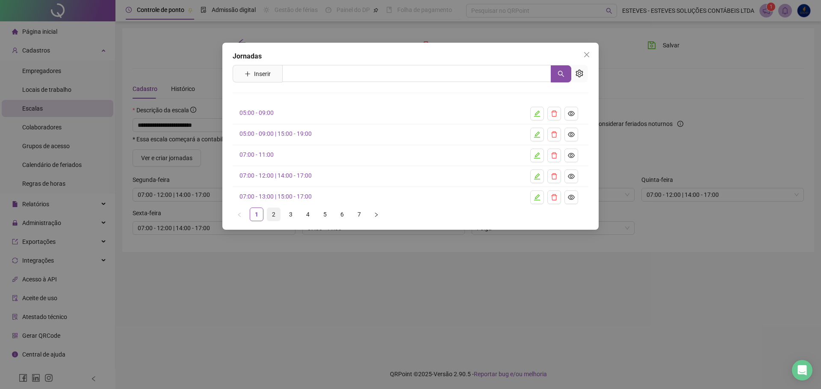
click at [272, 213] on link "2" at bounding box center [273, 214] width 13 height 13
click at [287, 215] on link "3" at bounding box center [290, 214] width 13 height 13
click at [306, 213] on link "4" at bounding box center [307, 214] width 13 height 13
click at [324, 215] on link "5" at bounding box center [324, 214] width 13 height 13
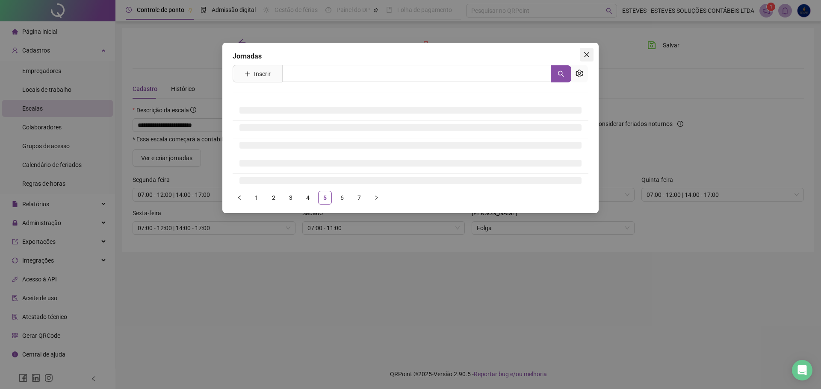
click at [590, 53] on span "Close" at bounding box center [587, 54] width 14 height 7
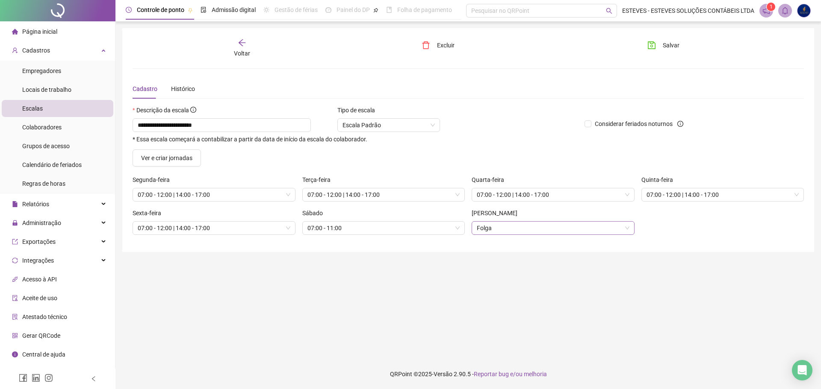
click at [560, 223] on span "Folga" at bounding box center [553, 228] width 153 height 13
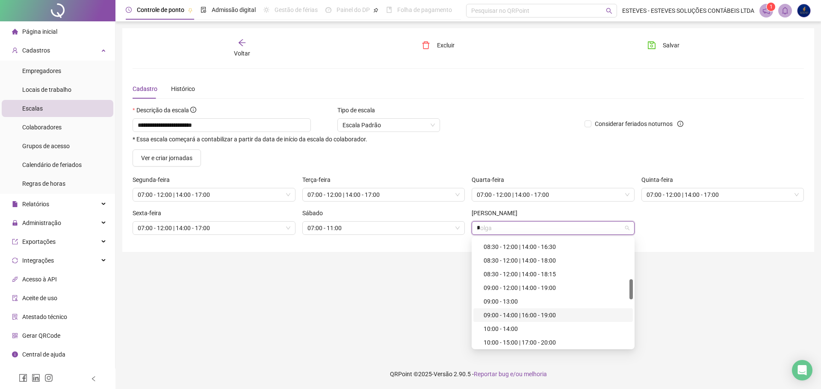
scroll to position [246, 0]
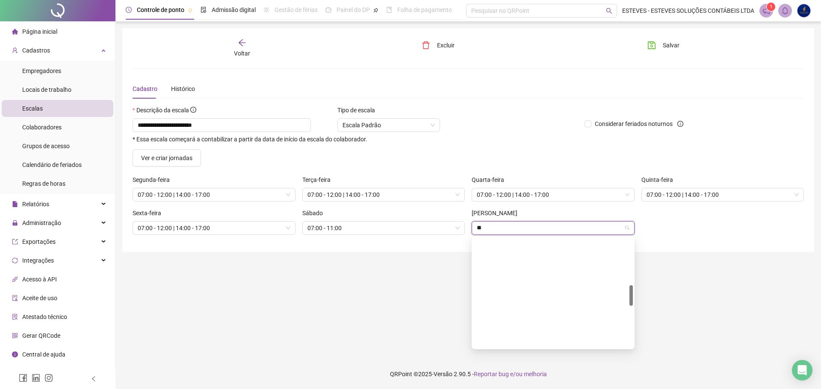
type input "*"
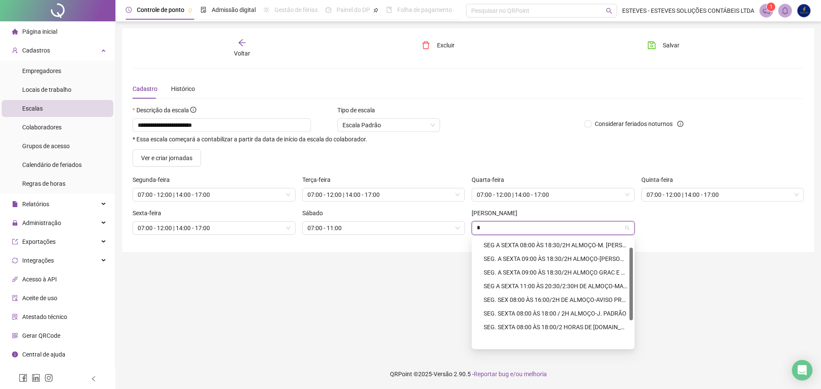
scroll to position [14, 0]
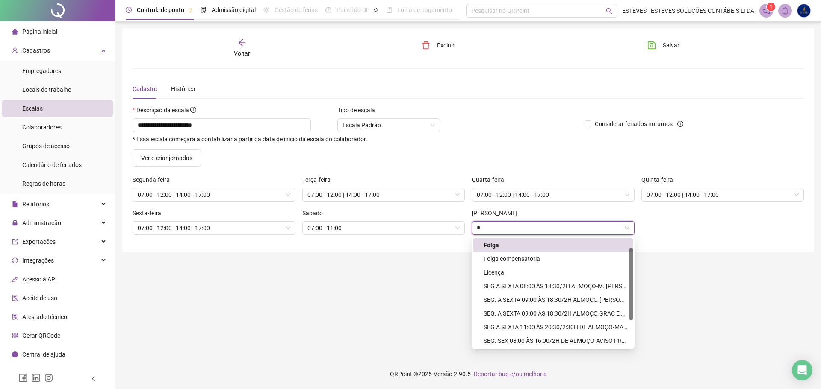
type input "**"
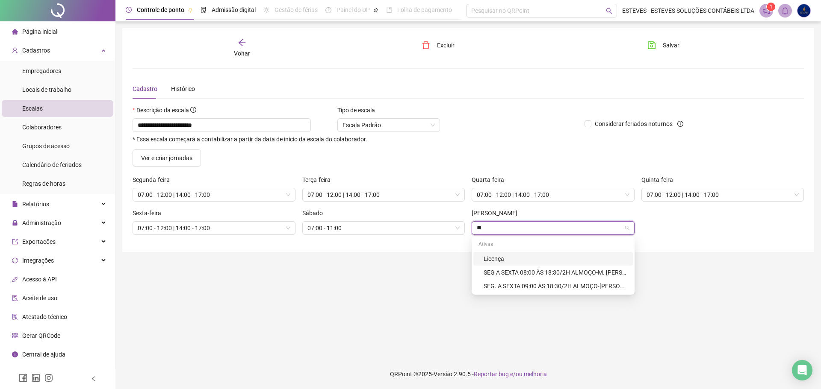
click at [480, 228] on input "**" at bounding box center [549, 228] width 145 height 13
click at [477, 226] on input "**" at bounding box center [549, 228] width 145 height 13
click at [348, 287] on main "**********" at bounding box center [468, 190] width 692 height 324
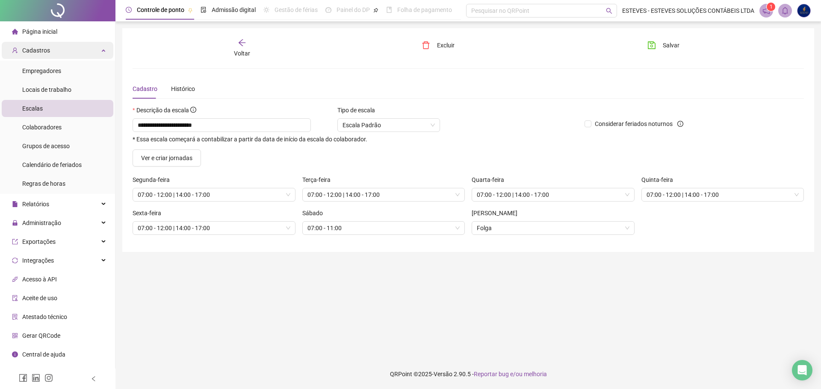
click at [56, 43] on div "Cadastros" at bounding box center [58, 50] width 112 height 17
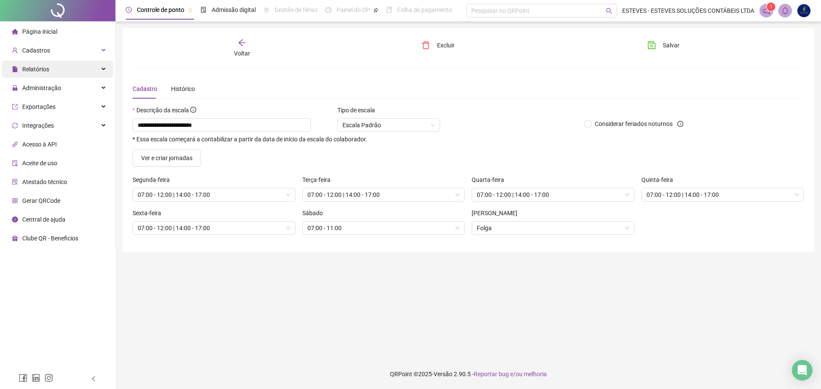
click at [58, 70] on div "Relatórios" at bounding box center [58, 69] width 112 height 17
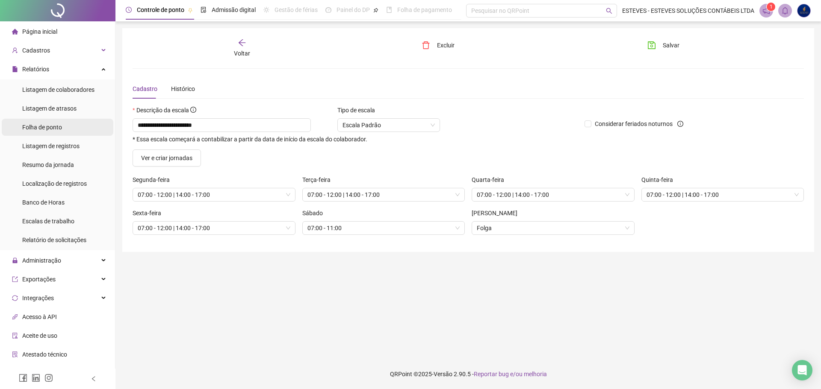
click at [56, 129] on span "Folha de ponto" at bounding box center [42, 127] width 40 height 7
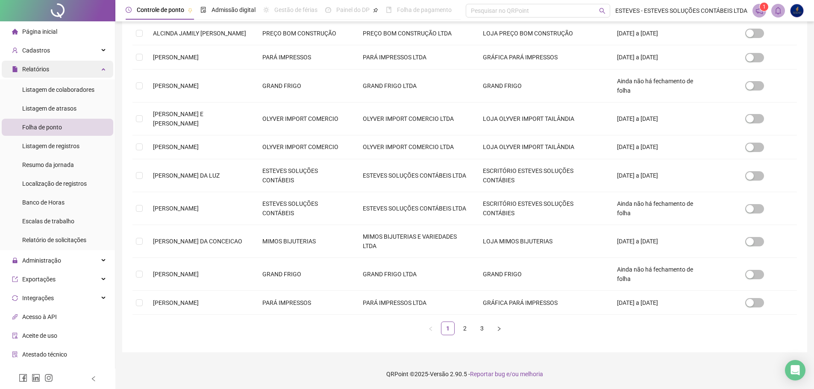
click at [62, 67] on div "Relatórios" at bounding box center [58, 69] width 112 height 17
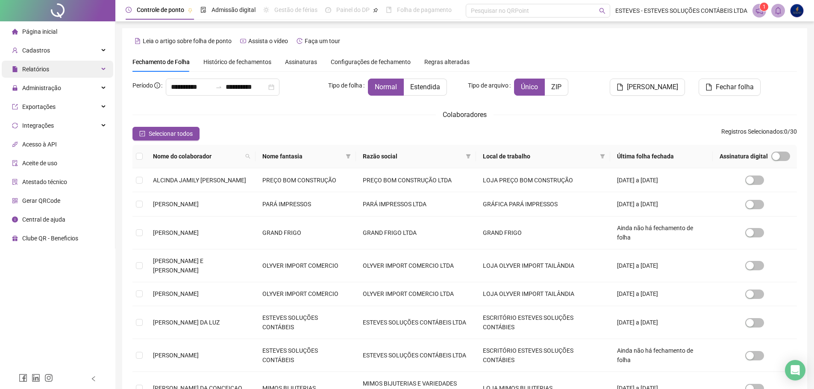
click at [67, 70] on div "Relatórios" at bounding box center [58, 69] width 112 height 17
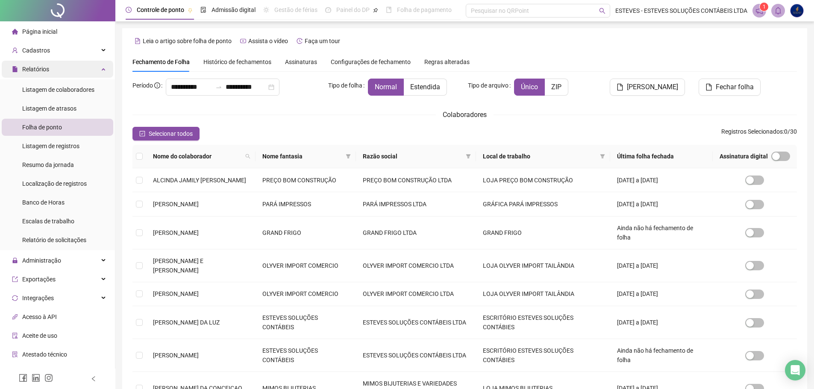
click at [67, 70] on div "Relatórios" at bounding box center [58, 69] width 112 height 17
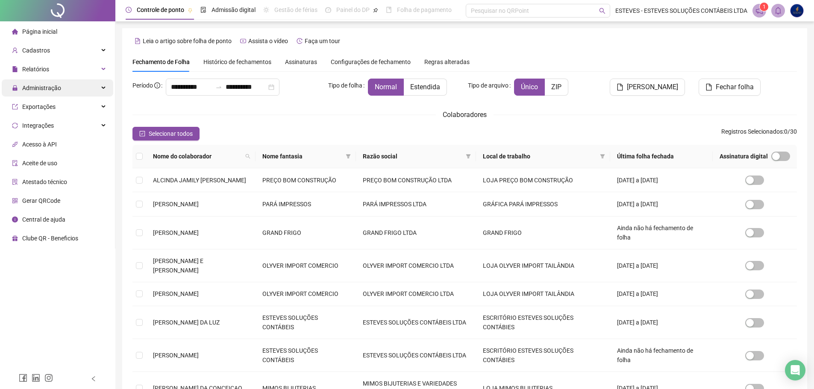
click at [66, 83] on div "Administração" at bounding box center [58, 88] width 112 height 17
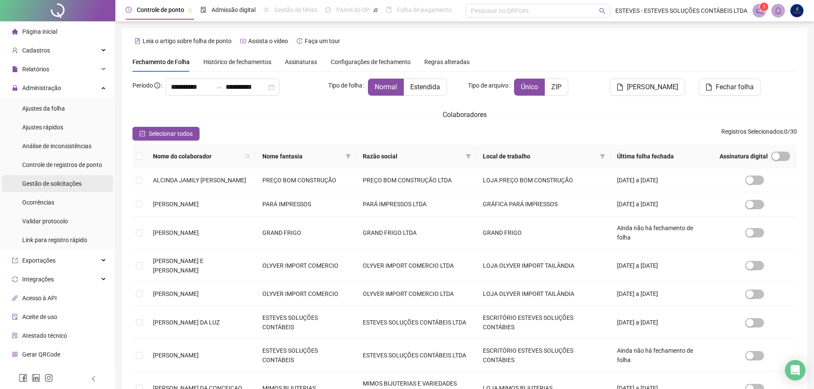
click at [64, 180] on span "Gestão de solicitações" at bounding box center [51, 183] width 59 height 7
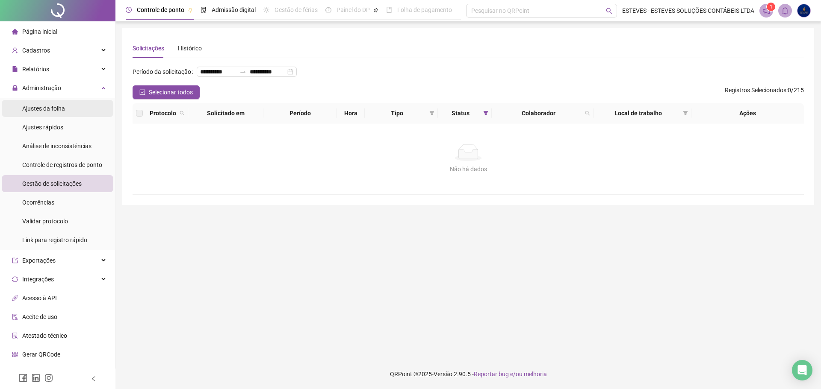
click at [60, 103] on div "Ajustes da folha" at bounding box center [43, 108] width 43 height 17
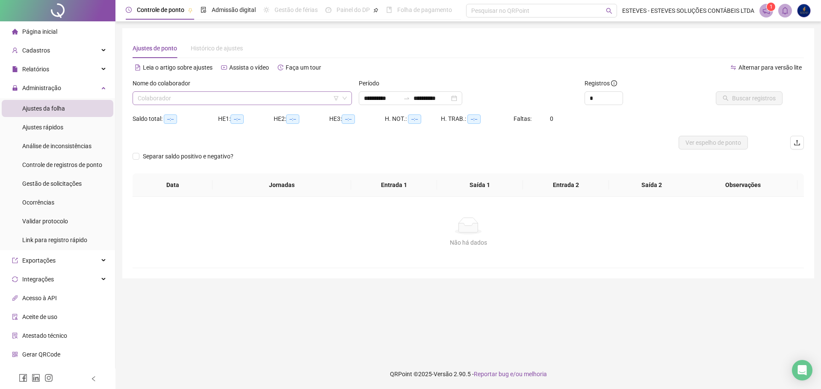
type input "**********"
click at [318, 98] on input "search" at bounding box center [238, 98] width 201 height 13
type input "****"
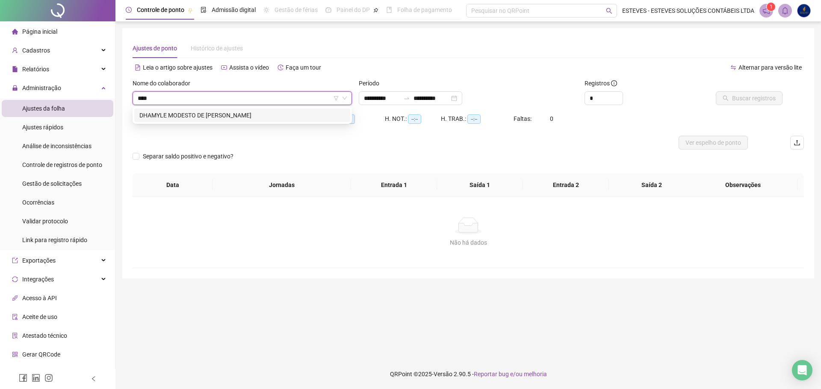
click at [282, 117] on div "DHAMYLE MODESTO DE [PERSON_NAME]" at bounding box center [242, 115] width 206 height 9
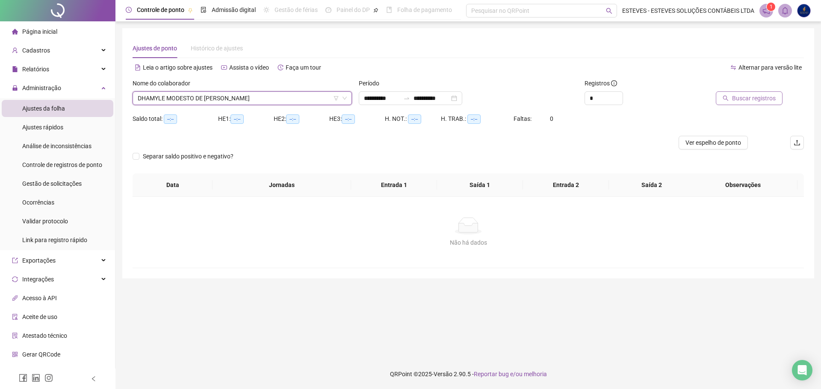
click at [752, 100] on span "Buscar registros" at bounding box center [754, 98] width 44 height 9
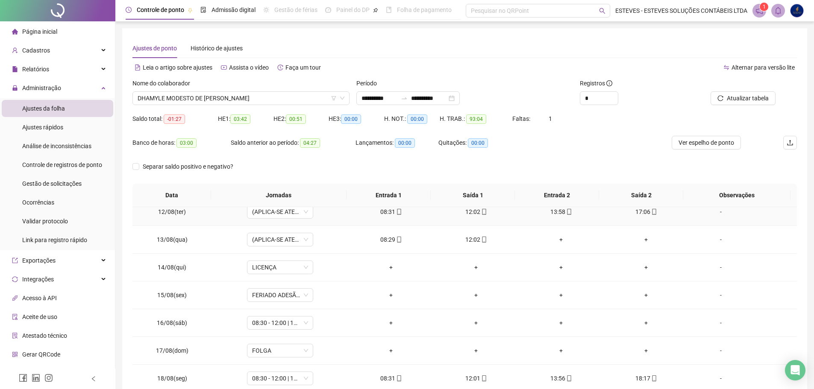
scroll to position [318, 0]
click at [714, 261] on div "-" at bounding box center [721, 264] width 50 height 9
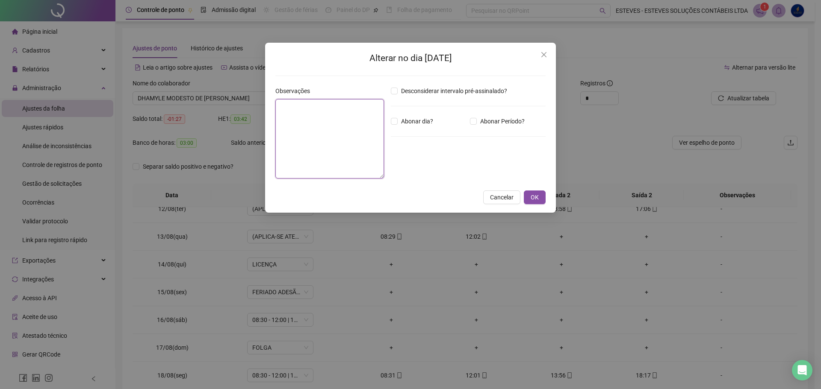
click at [329, 107] on textarea at bounding box center [329, 139] width 109 height 80
type textarea "********"
click at [540, 197] on button "OK" at bounding box center [535, 198] width 22 height 14
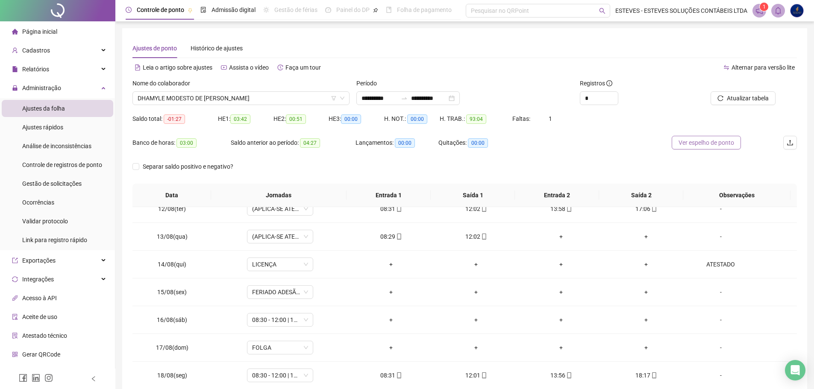
click at [720, 142] on span "Ver espelho de ponto" at bounding box center [707, 142] width 56 height 9
click at [704, 265] on div "ATESTADO" at bounding box center [721, 264] width 50 height 9
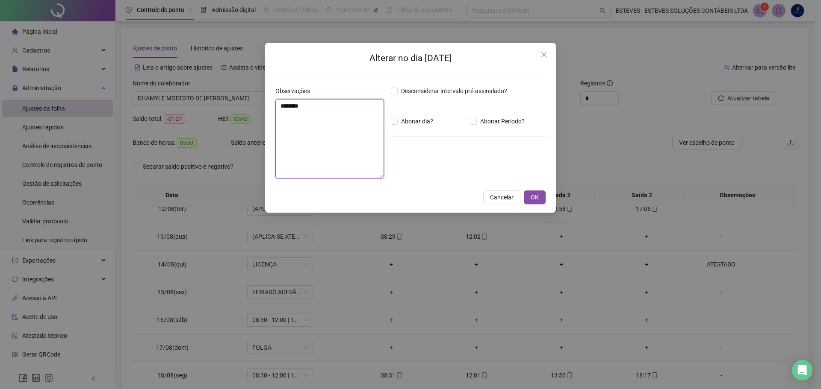
click at [280, 103] on textarea "********" at bounding box center [329, 139] width 109 height 80
type textarea "**********"
click at [542, 197] on button "OK" at bounding box center [535, 198] width 22 height 14
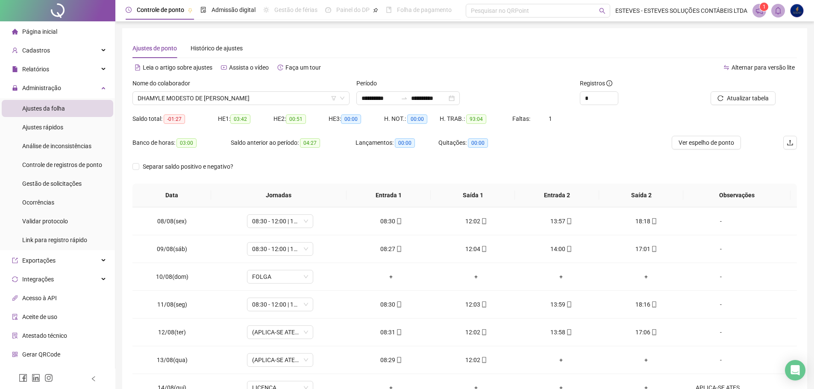
scroll to position [189, 0]
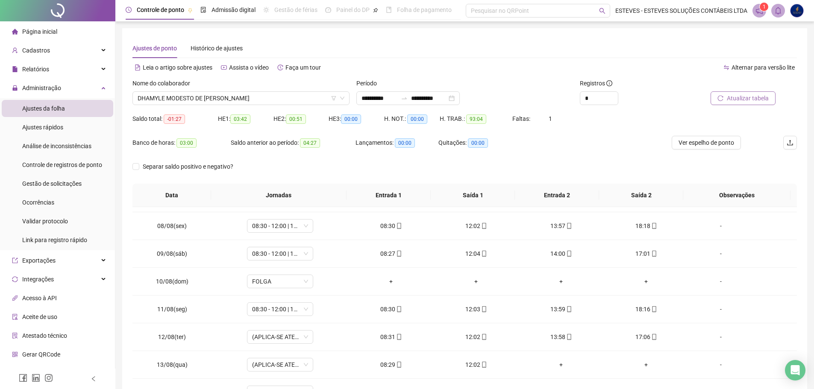
click at [763, 102] on span "Atualizar tabela" at bounding box center [748, 98] width 42 height 9
